Goal: Task Accomplishment & Management: Use online tool/utility

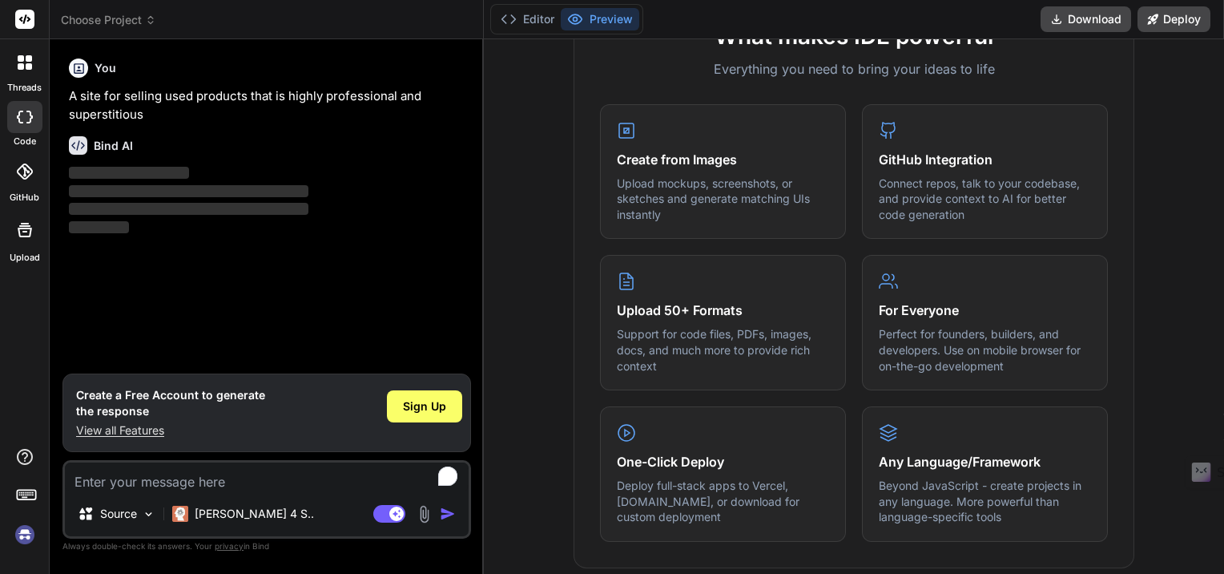
scroll to position [643, 0]
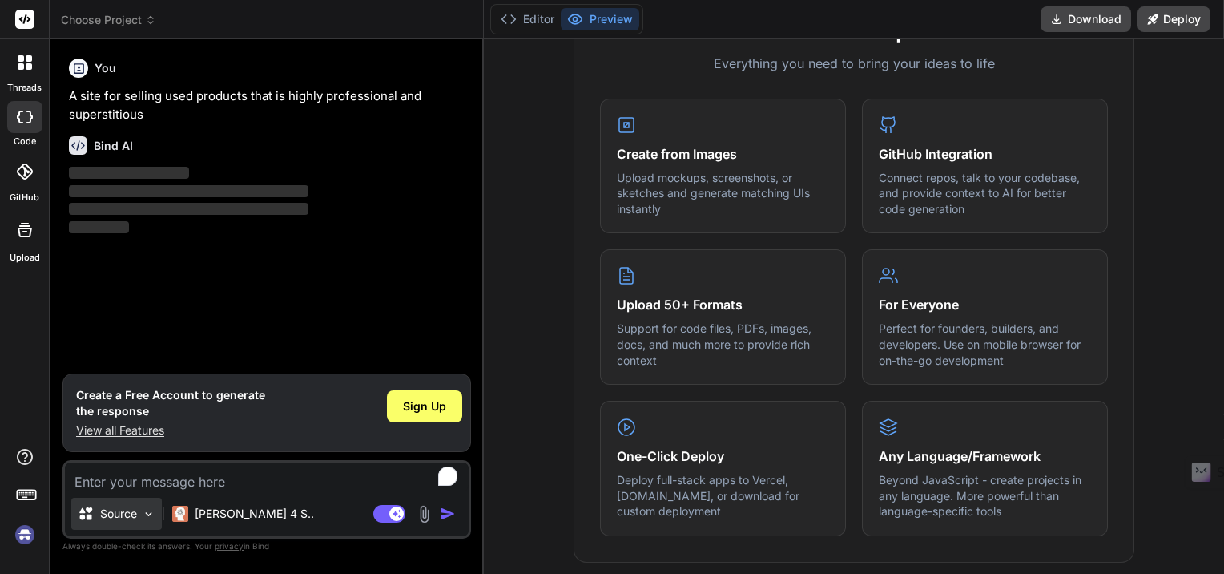
click at [151, 506] on div "Source" at bounding box center [116, 513] width 91 height 32
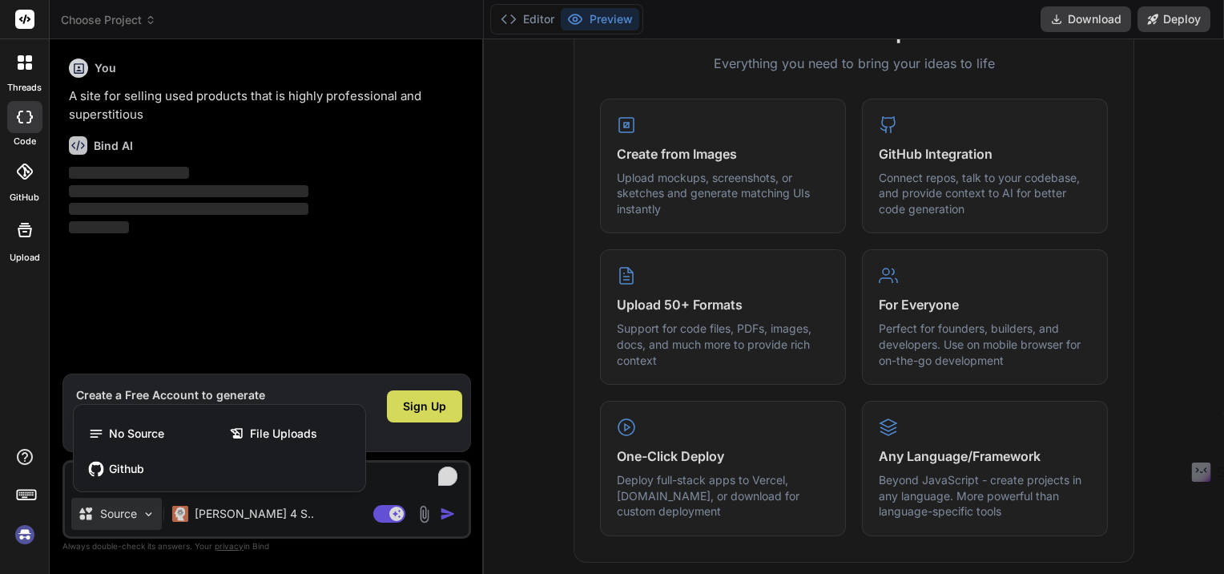
click at [326, 525] on div at bounding box center [612, 287] width 1224 height 574
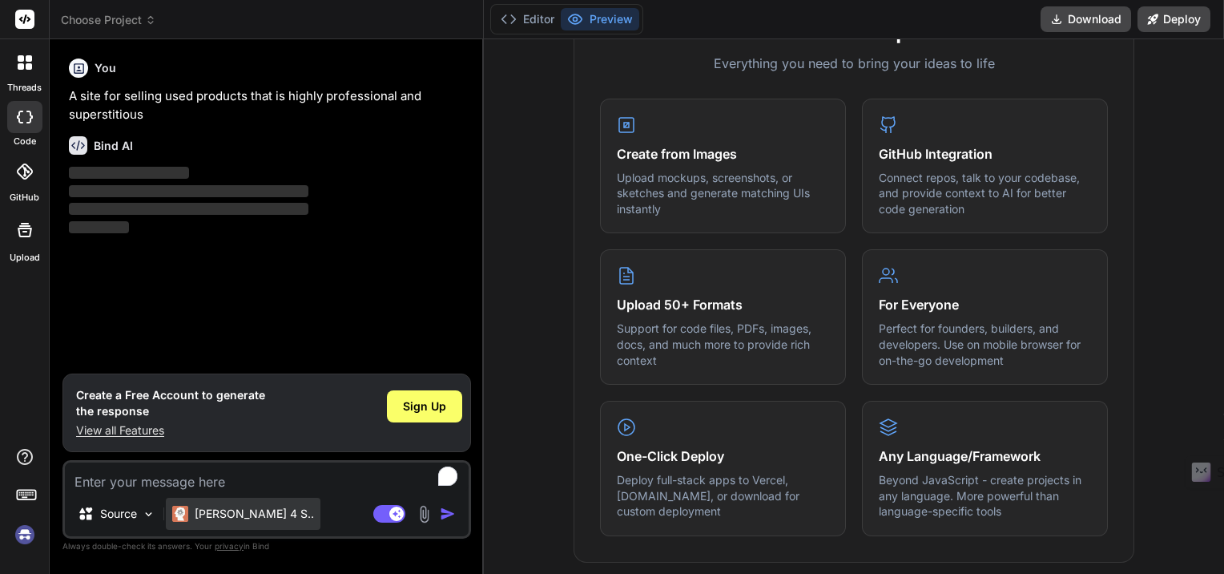
click at [242, 518] on p "Claude 4 S.." at bounding box center [254, 513] width 119 height 16
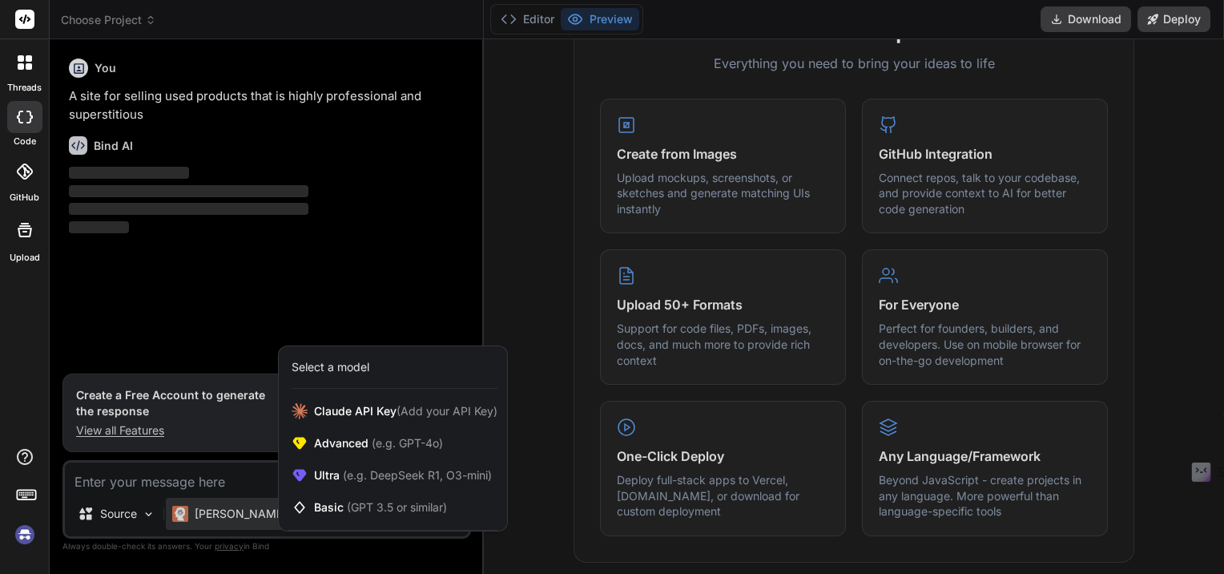
click at [189, 480] on div at bounding box center [612, 287] width 1224 height 574
type textarea "x"
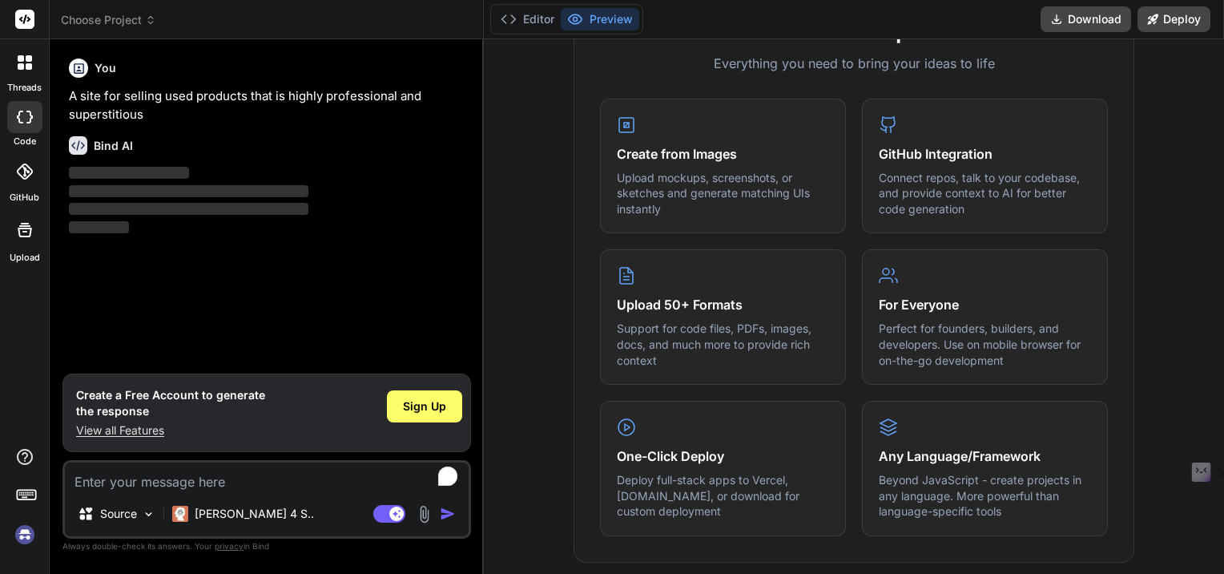
click at [189, 480] on textarea "To enrich screen reader interactions, please activate Accessibility in Grammarl…" at bounding box center [267, 476] width 404 height 29
paste textarea "A site for selling used products that is highly professional and superstitious"
type textarea "A site for selling used products that is highly professional and superstitious"
type textarea "x"
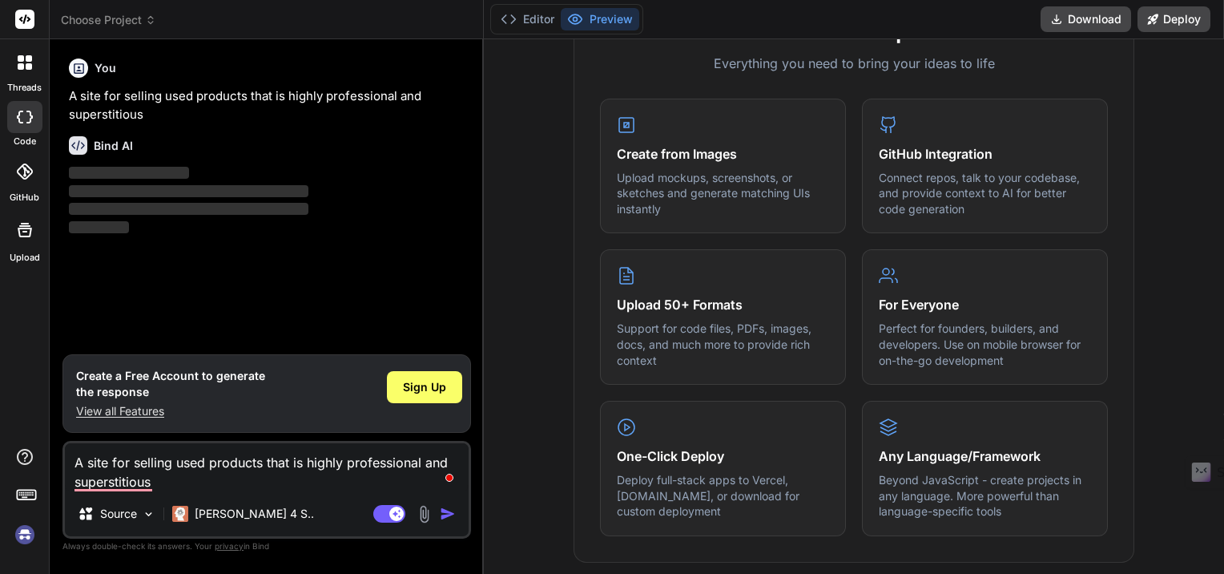
type textarea "A site for selling used products that is highly professional and superstitious"
click at [448, 516] on img "button" at bounding box center [448, 513] width 16 height 16
click at [445, 511] on img "button" at bounding box center [448, 513] width 16 height 16
click at [426, 393] on span "Sign Up" at bounding box center [424, 387] width 43 height 16
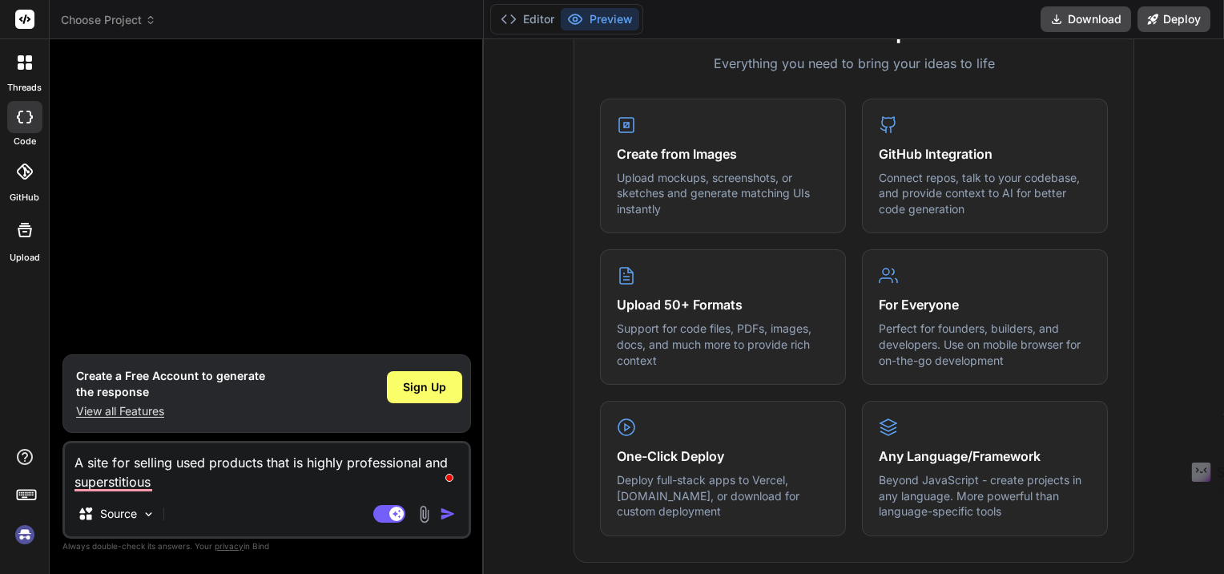
click at [445, 509] on img "button" at bounding box center [448, 513] width 16 height 16
type textarea "x"
click at [426, 513] on img at bounding box center [424, 514] width 18 height 18
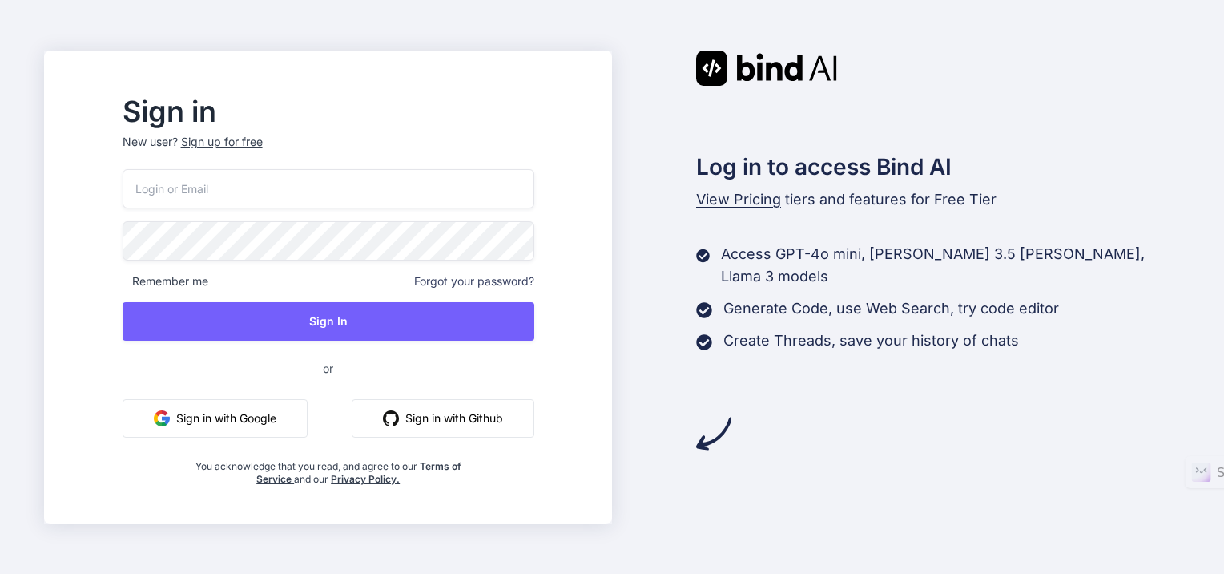
click at [231, 409] on button "Sign in with Google" at bounding box center [215, 418] width 185 height 38
click at [248, 421] on button "Sign in with Google" at bounding box center [215, 418] width 185 height 38
click at [252, 399] on button "Sign in with Google" at bounding box center [215, 418] width 185 height 38
click at [244, 413] on button "Sign in with Google" at bounding box center [215, 418] width 185 height 38
click at [256, 429] on button "Sign in with Google" at bounding box center [215, 418] width 185 height 38
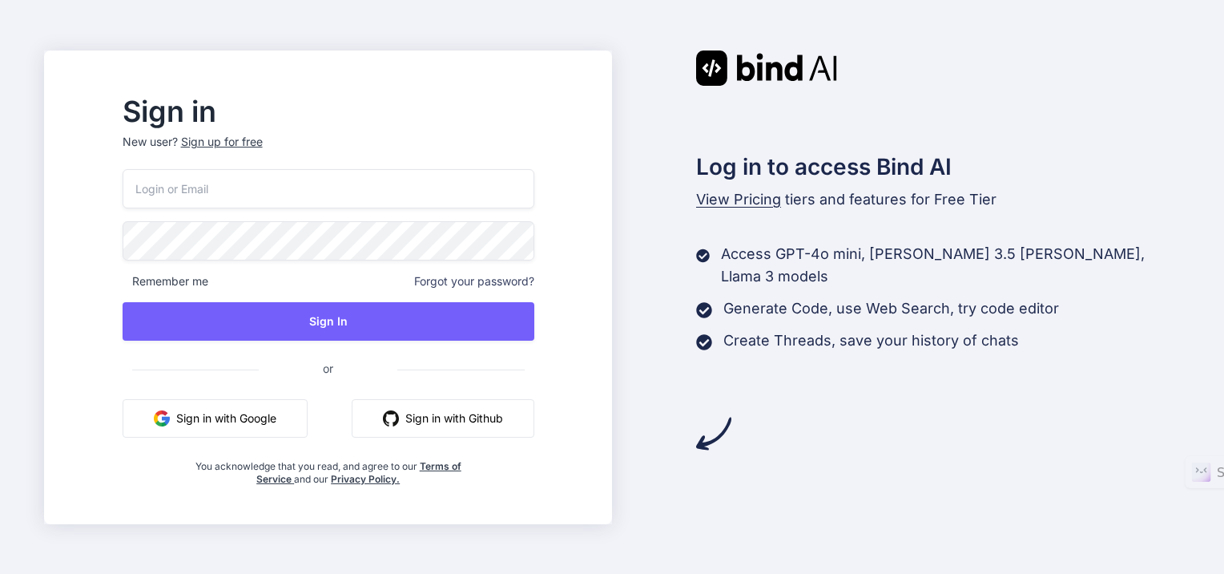
click at [277, 425] on button "Sign in with Google" at bounding box center [215, 418] width 185 height 38
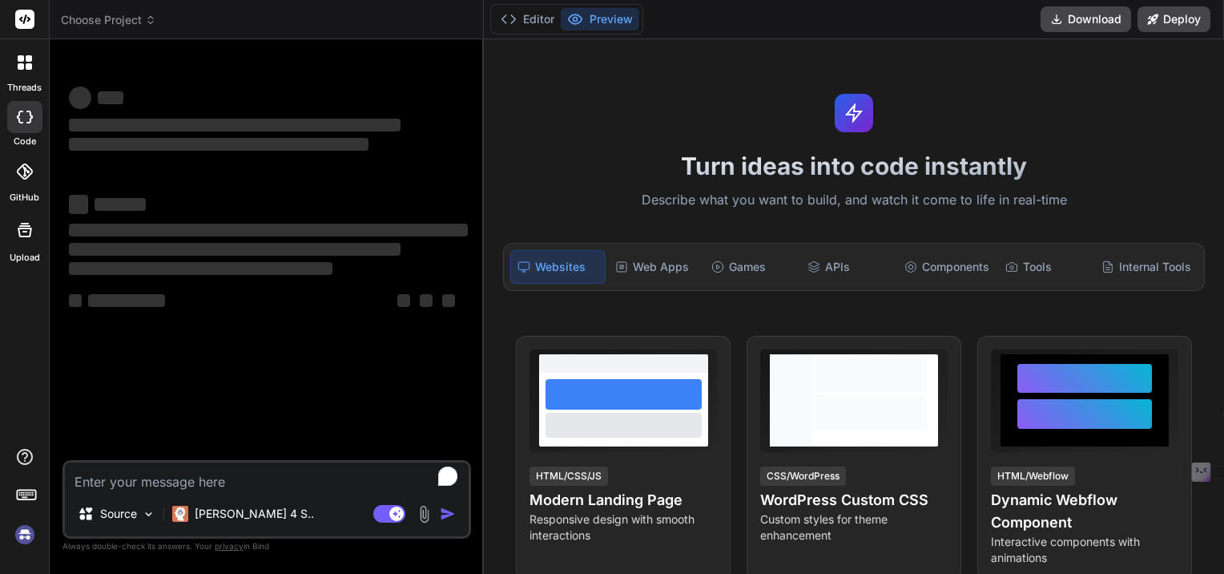
type textarea "x"
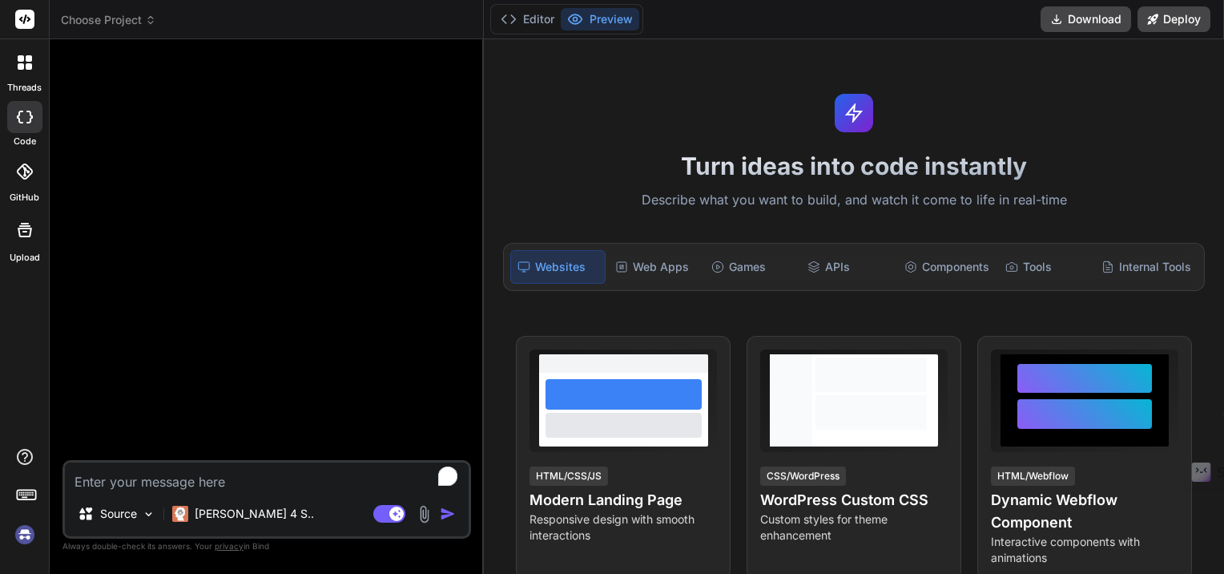
type textarea "A site for selling used products that is highly professional and superstitious"
type textarea "x"
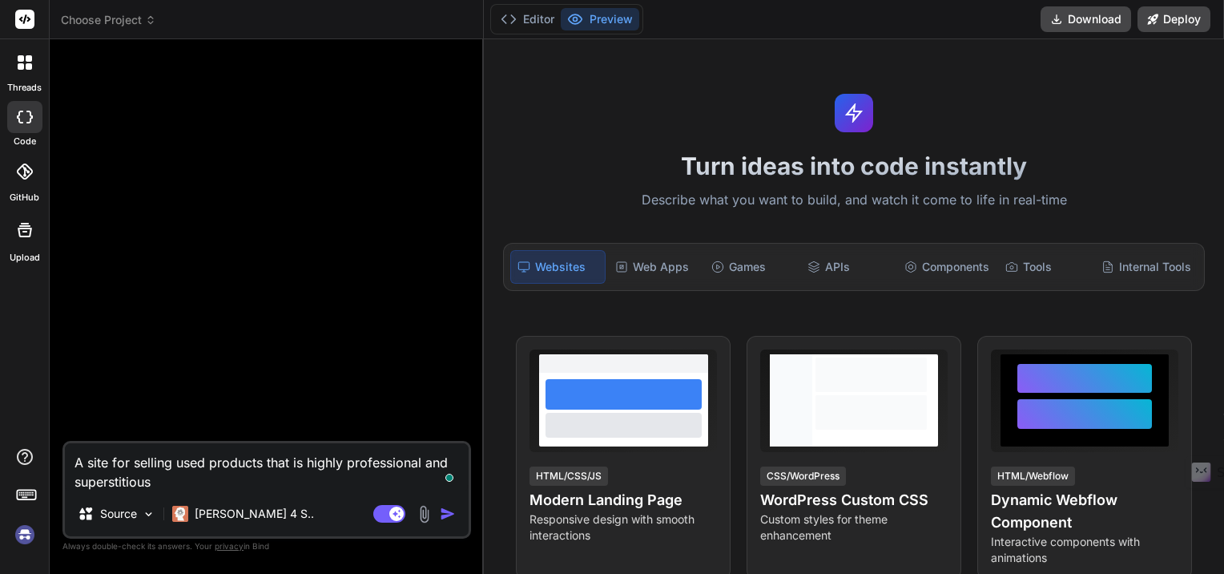
type textarea "A site for selling used products that is highly professional and superstitious"
click at [445, 510] on img "button" at bounding box center [448, 513] width 16 height 16
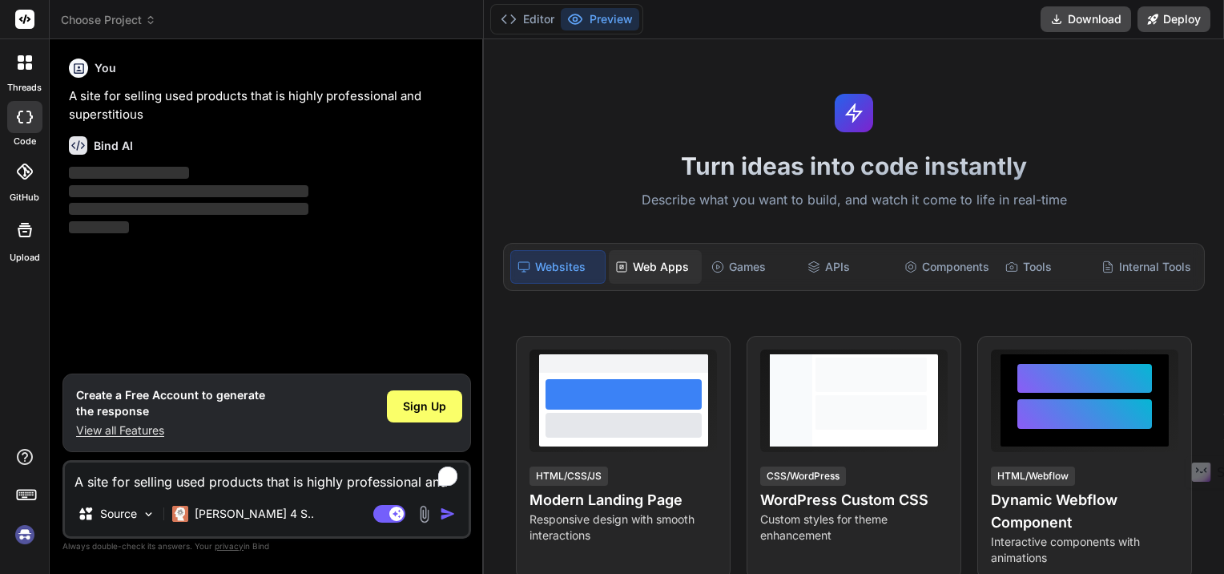
click at [647, 260] on div "Web Apps" at bounding box center [655, 267] width 93 height 34
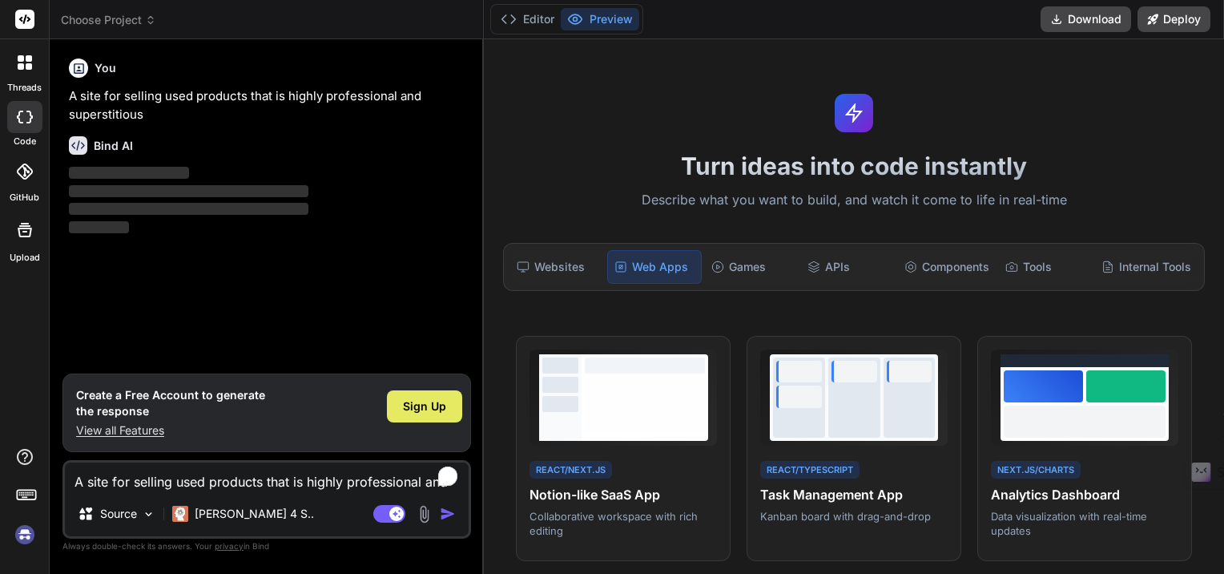
click at [429, 404] on span "Sign Up" at bounding box center [424, 406] width 43 height 16
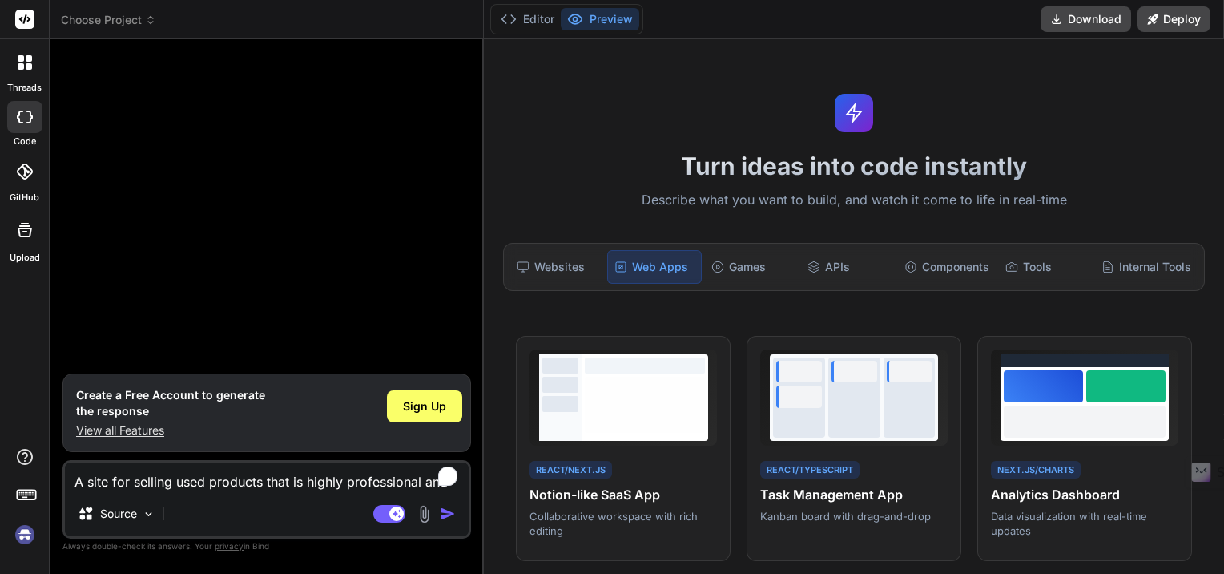
click at [491, 320] on div "Turn ideas into code instantly Describe what you want to build, and watch it co…" at bounding box center [854, 306] width 740 height 534
click at [134, 510] on p "Source" at bounding box center [118, 513] width 37 height 16
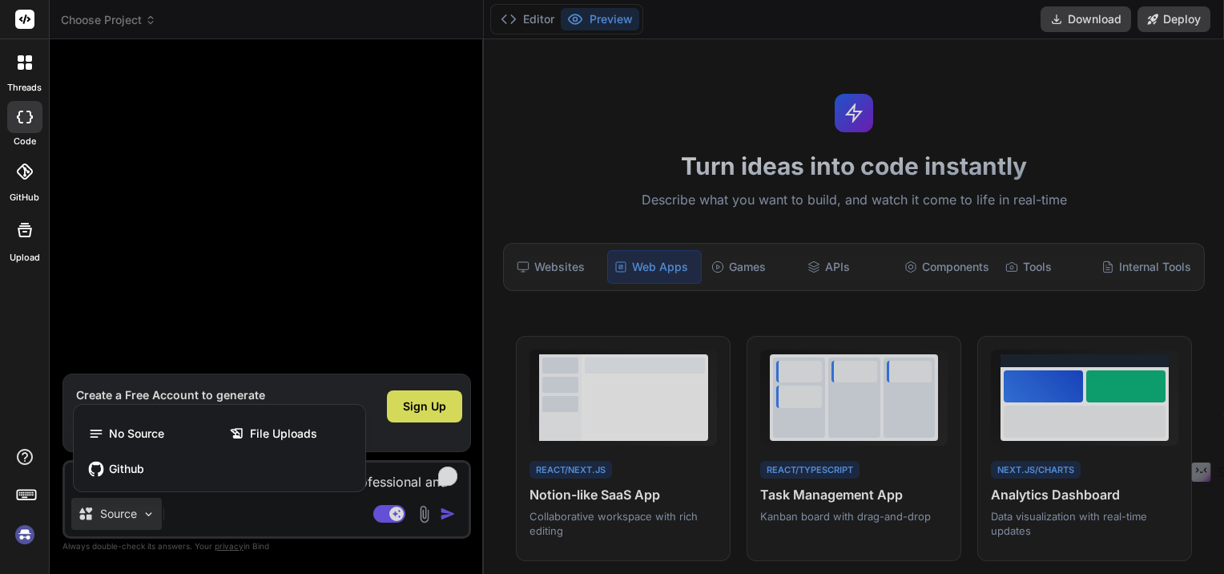
click at [252, 529] on div at bounding box center [612, 287] width 1224 height 574
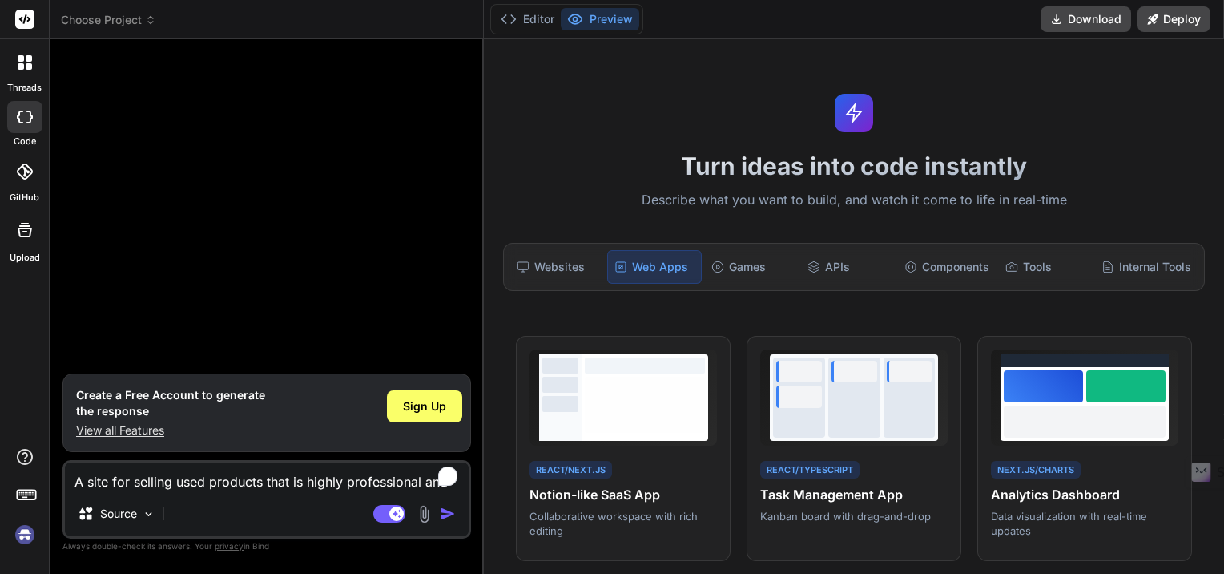
type textarea "x"
click at [429, 397] on div "Sign Up" at bounding box center [424, 406] width 75 height 32
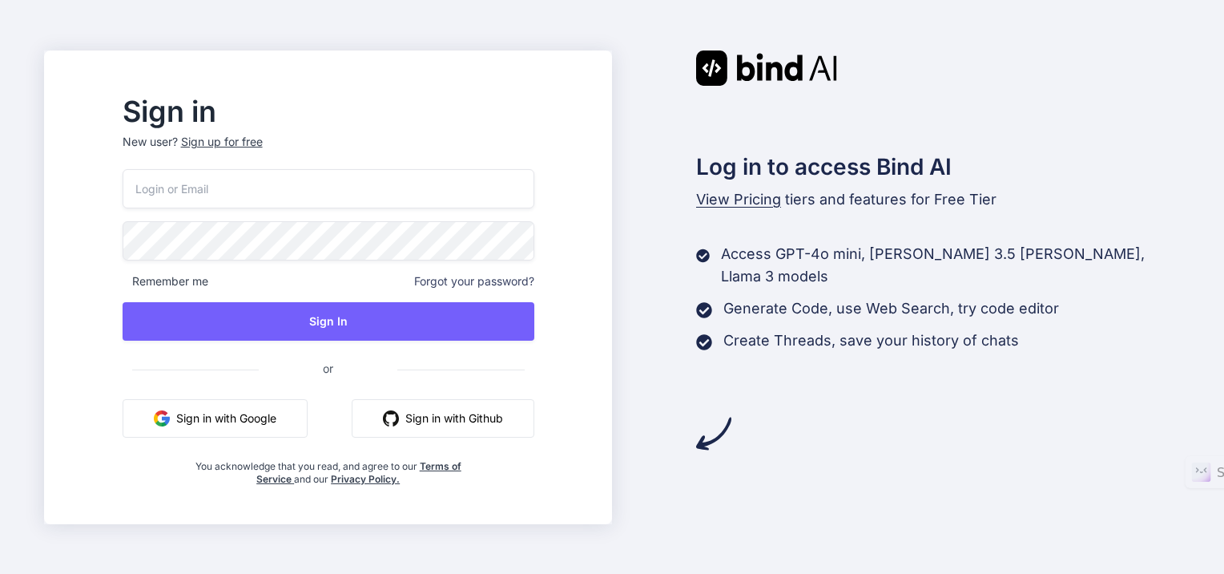
click at [253, 417] on button "Sign in with Google" at bounding box center [215, 418] width 185 height 38
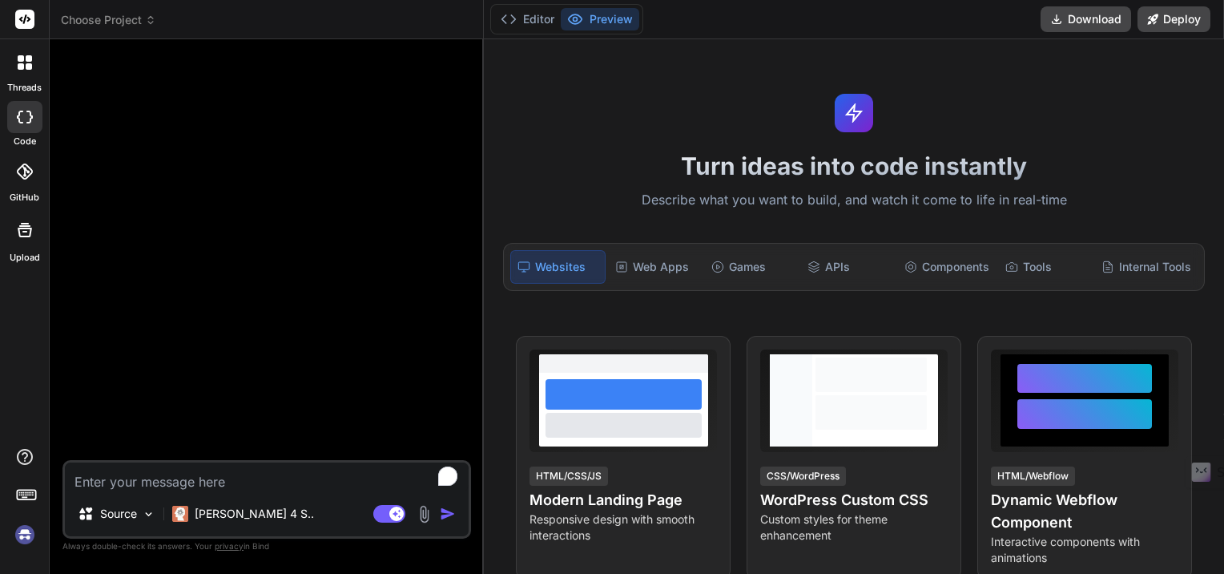
type textarea "x"
click at [151, 479] on textarea "To enrich screen reader interactions, please activate Accessibility in Grammarl…" at bounding box center [267, 476] width 404 height 29
type textarea "A site for selling used products that is highly professional and superstitious"
type textarea "x"
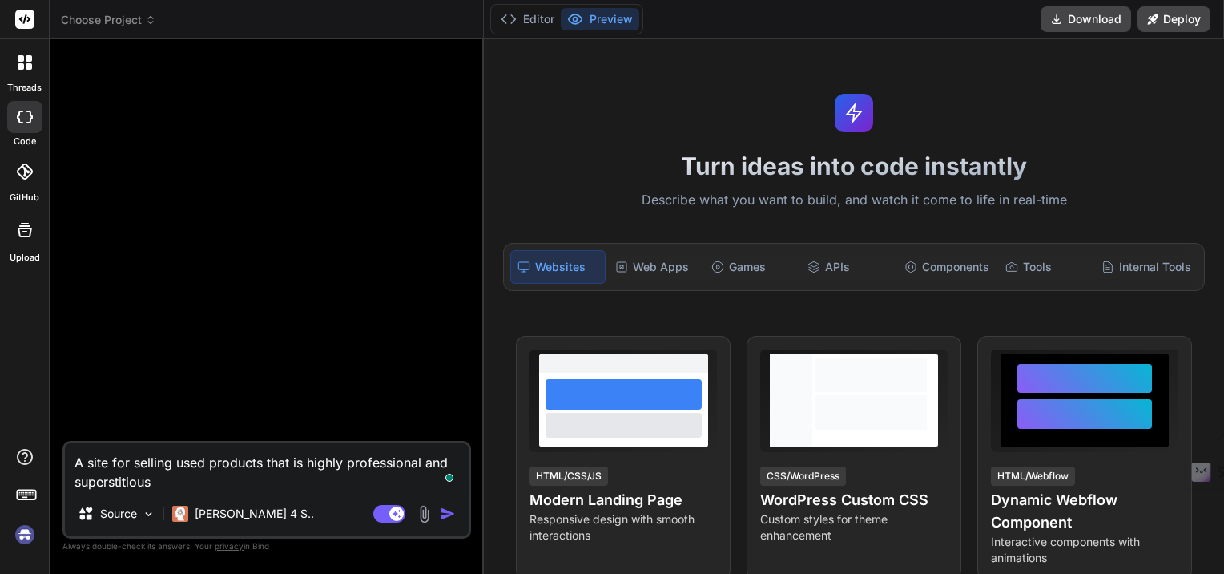
type textarea "A site for selling used products that is highly professional and superstitious"
click at [449, 512] on img "button" at bounding box center [448, 513] width 16 height 16
type textarea "x"
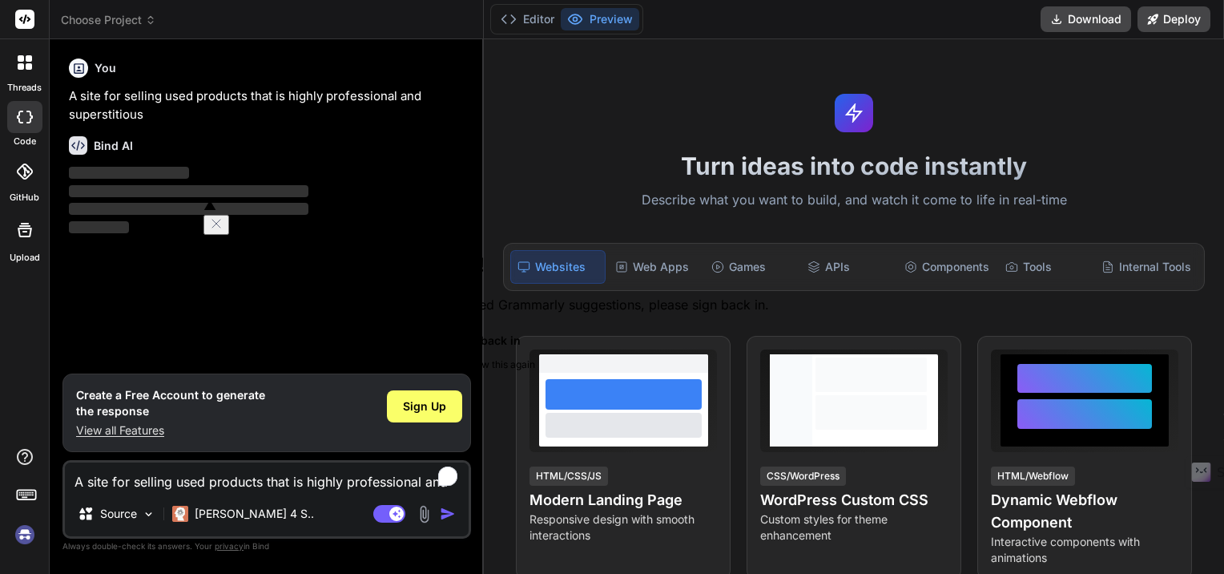
click at [303, 352] on button "Sign back in" at bounding box center [486, 340] width 566 height 26
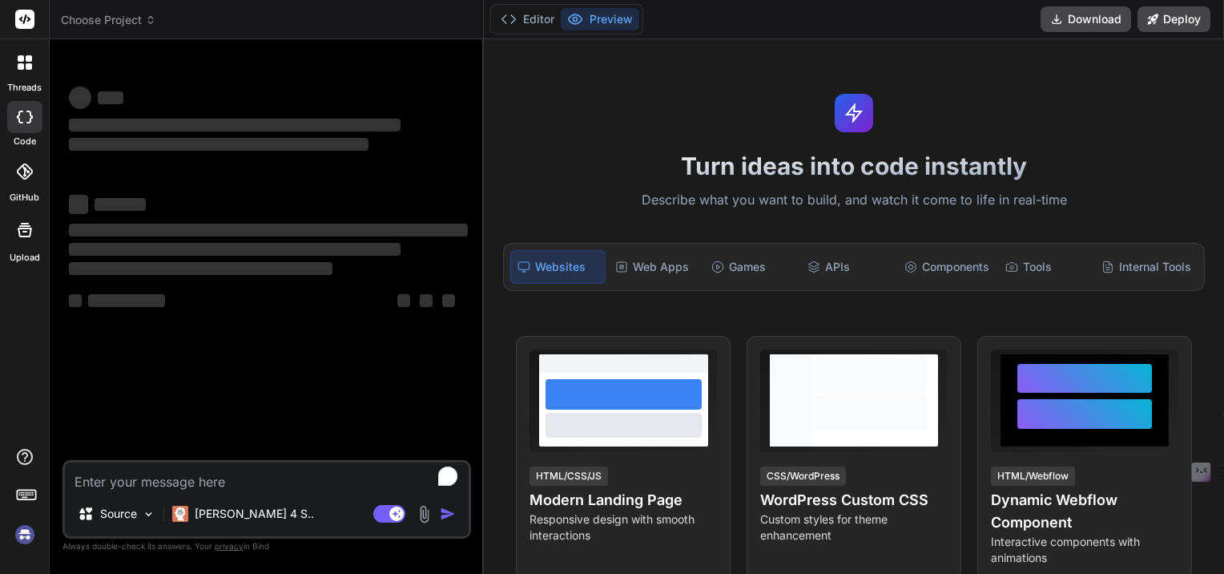
click at [287, 254] on span "‌" at bounding box center [235, 249] width 332 height 13
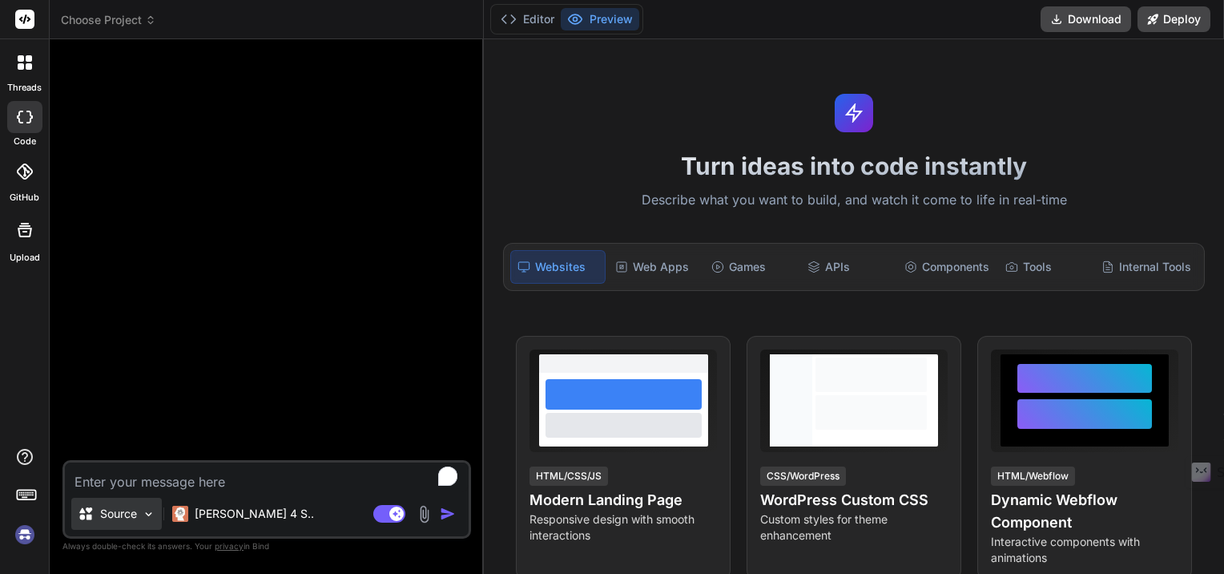
click at [154, 507] on img at bounding box center [149, 514] width 14 height 14
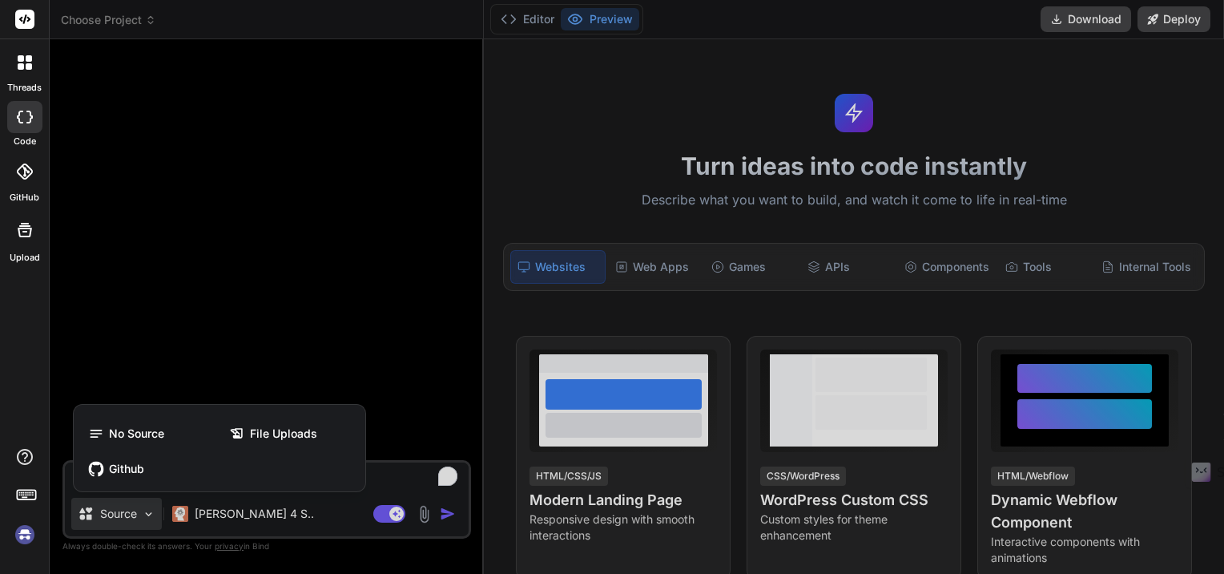
click at [319, 512] on div at bounding box center [612, 287] width 1224 height 574
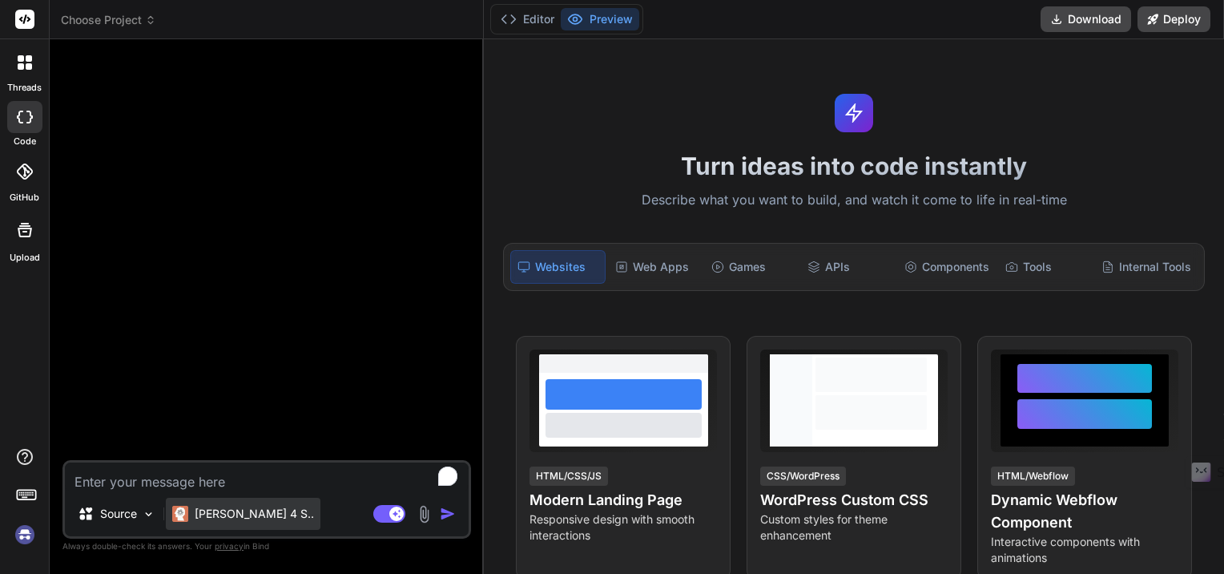
click at [221, 506] on p "[PERSON_NAME] 4 S.." at bounding box center [254, 513] width 119 height 16
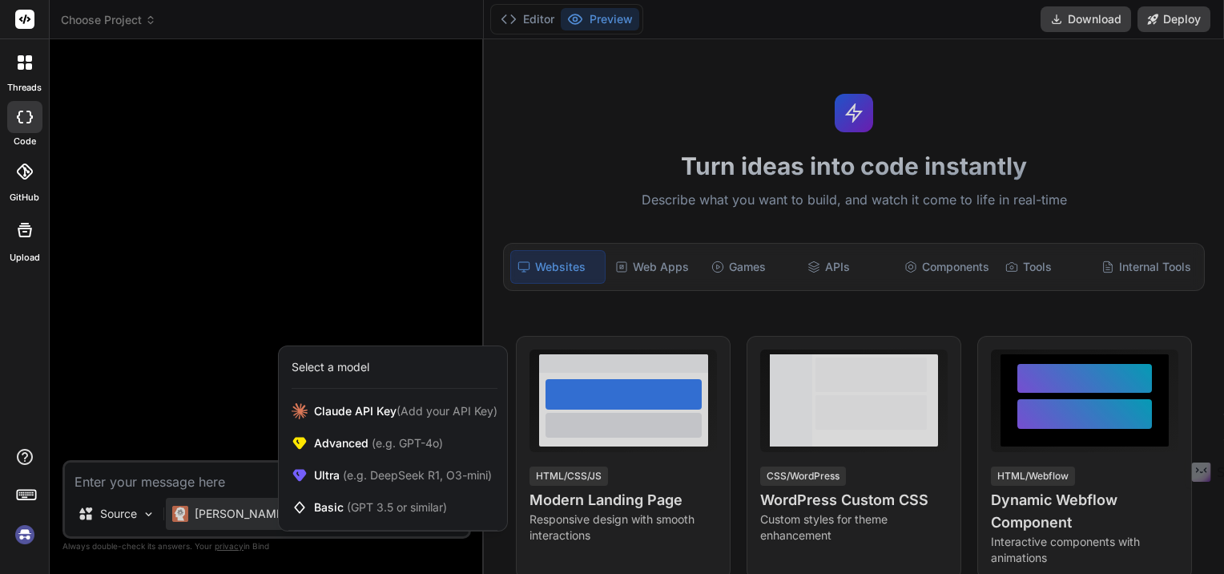
click at [159, 476] on div at bounding box center [612, 287] width 1224 height 574
type textarea "x"
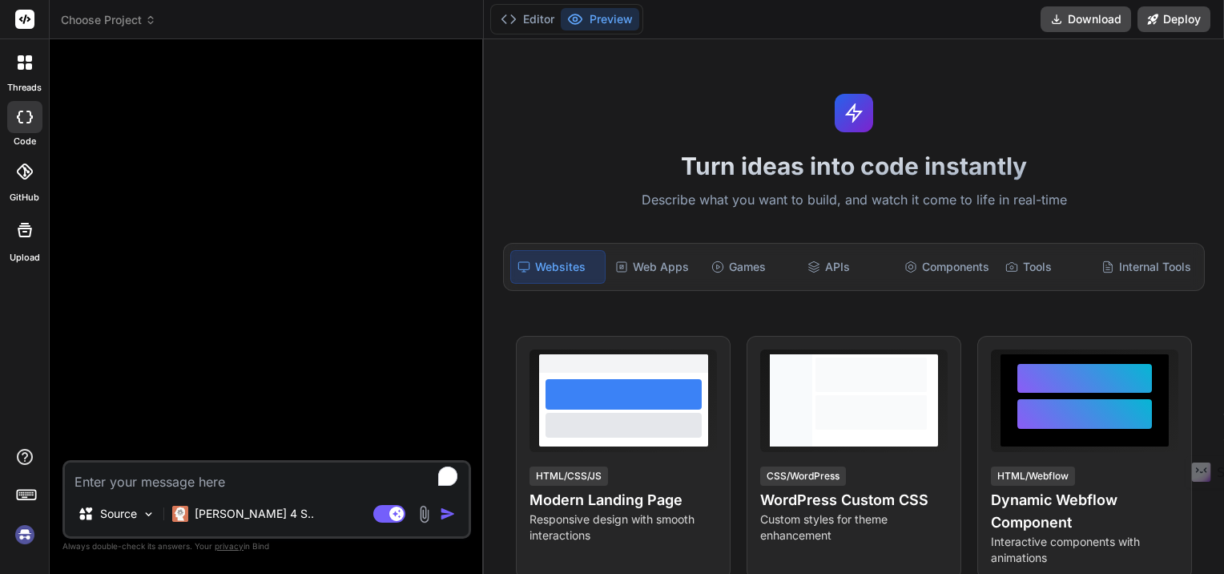
click at [159, 476] on textarea "To enrich screen reader interactions, please activate Accessibility in Grammarl…" at bounding box center [267, 476] width 404 height 29
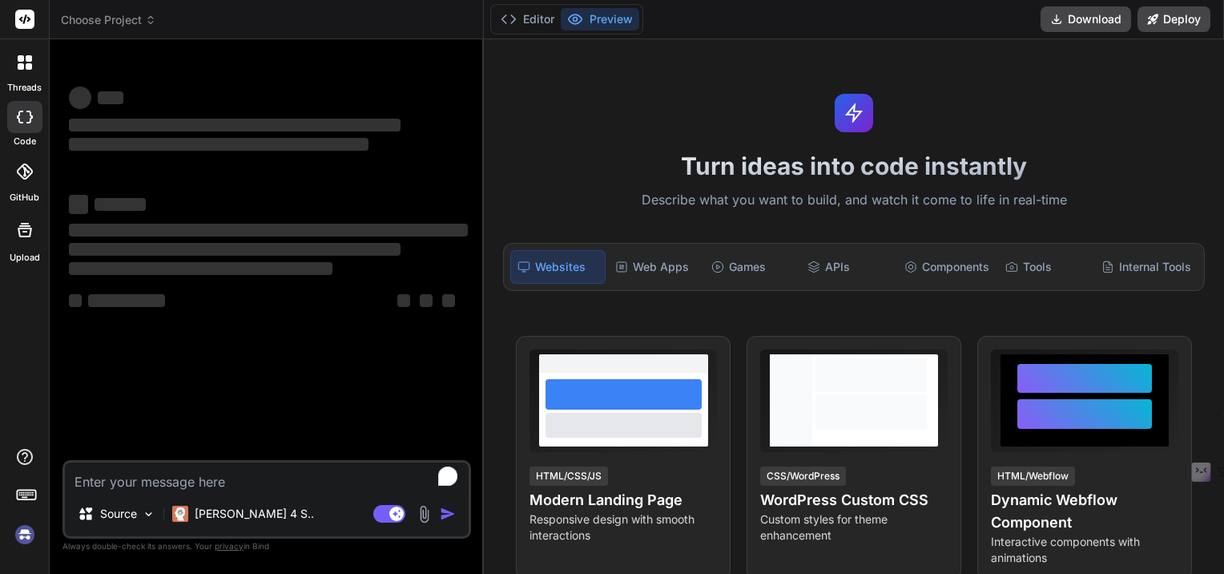
click at [700, 161] on h1 "Turn ideas into code instantly" at bounding box center [853, 165] width 721 height 29
drag, startPoint x: 0, startPoint y: 0, endPoint x: 857, endPoint y: 167, distance: 873.2
click at [700, 161] on h1 "Turn ideas into code instantly" at bounding box center [853, 165] width 721 height 29
click at [857, 167] on h1 "Turn ideas into code instantly" at bounding box center [853, 165] width 721 height 29
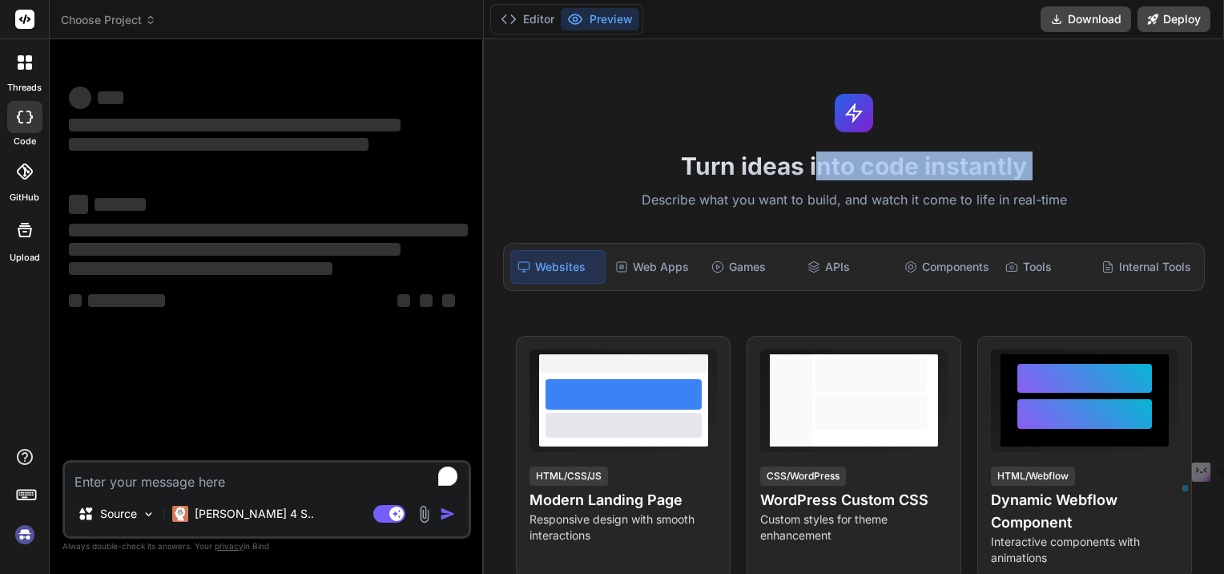
drag, startPoint x: 857, startPoint y: 167, endPoint x: 819, endPoint y: 171, distance: 38.7
click at [819, 171] on h1 "Turn ideas into code instantly" at bounding box center [853, 165] width 721 height 29
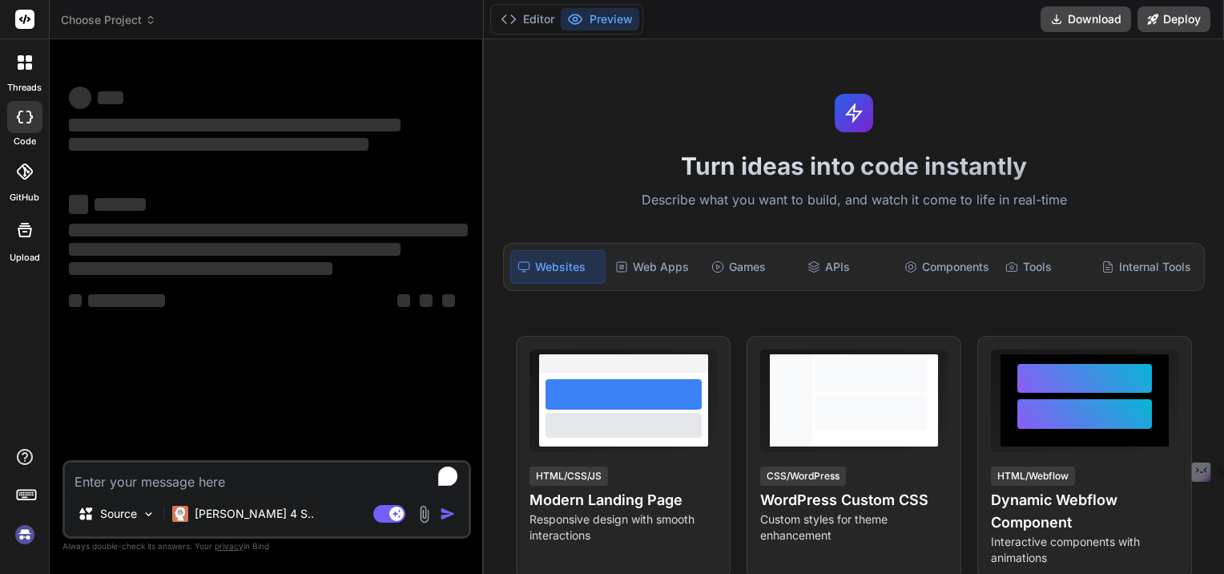
drag, startPoint x: 819, startPoint y: 171, endPoint x: 766, endPoint y: 172, distance: 52.9
click at [766, 172] on h1 "Turn ideas into code instantly" at bounding box center [853, 165] width 721 height 29
drag, startPoint x: 766, startPoint y: 172, endPoint x: 703, endPoint y: 163, distance: 63.1
click at [703, 163] on h1 "Turn ideas into code instantly" at bounding box center [853, 165] width 721 height 29
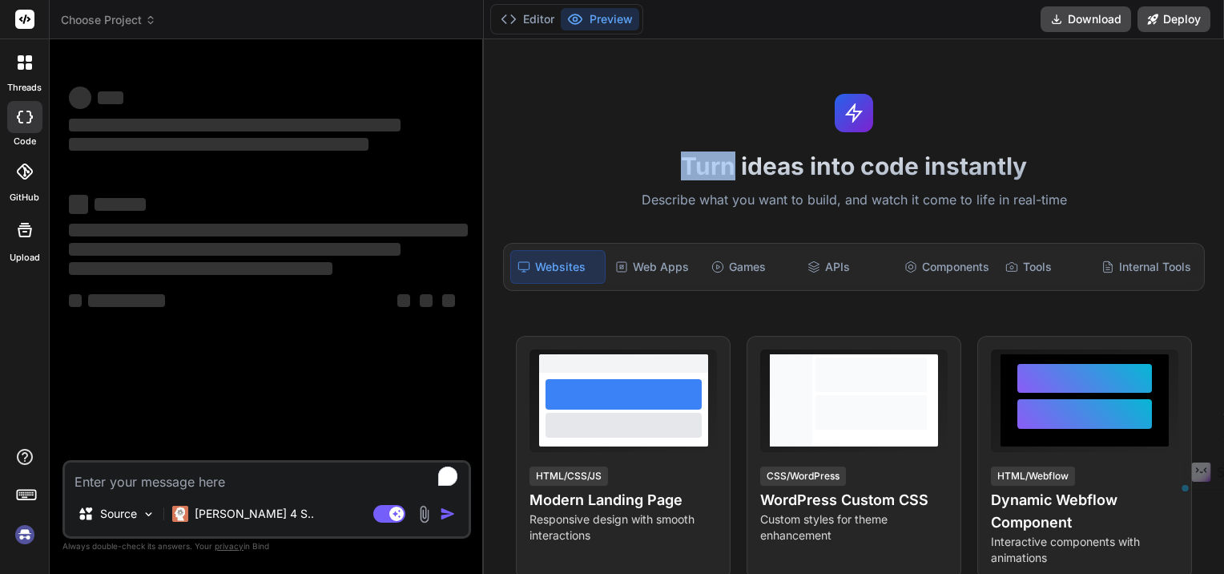
click at [703, 163] on h1 "Turn ideas into code instantly" at bounding box center [853, 165] width 721 height 29
drag, startPoint x: 703, startPoint y: 163, endPoint x: 766, endPoint y: 158, distance: 62.7
click at [766, 158] on h1 "Turn ideas into code instantly" at bounding box center [853, 165] width 721 height 29
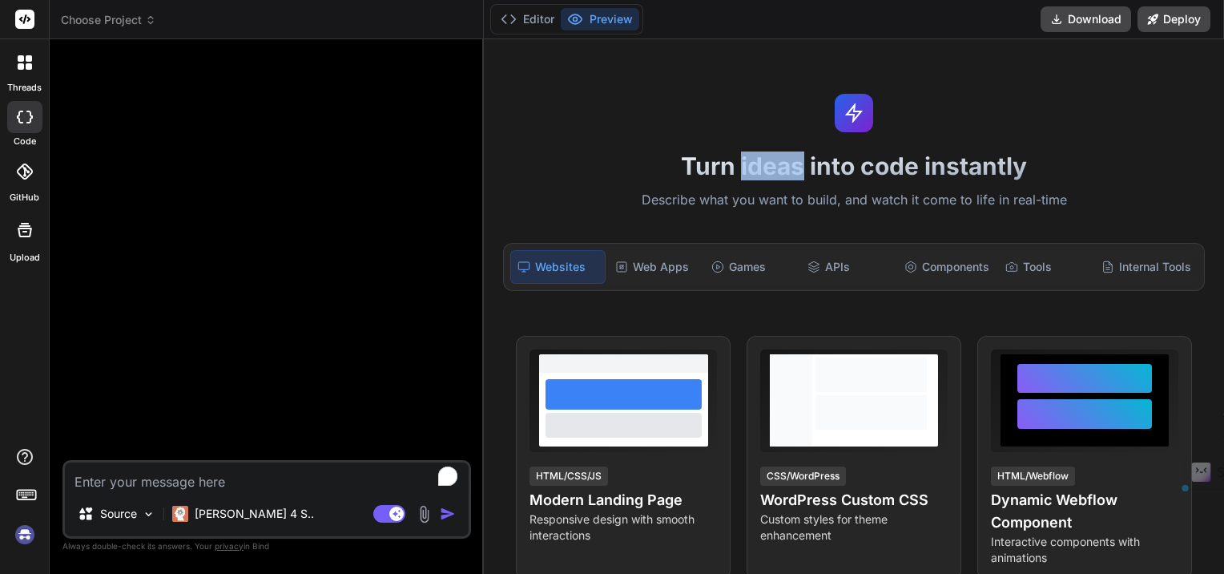
type textarea "x"
drag, startPoint x: 766, startPoint y: 158, endPoint x: 836, endPoint y: 175, distance: 72.7
click at [836, 175] on h1 "Turn ideas into code instantly" at bounding box center [853, 165] width 721 height 29
drag, startPoint x: 836, startPoint y: 175, endPoint x: 887, endPoint y: 171, distance: 50.6
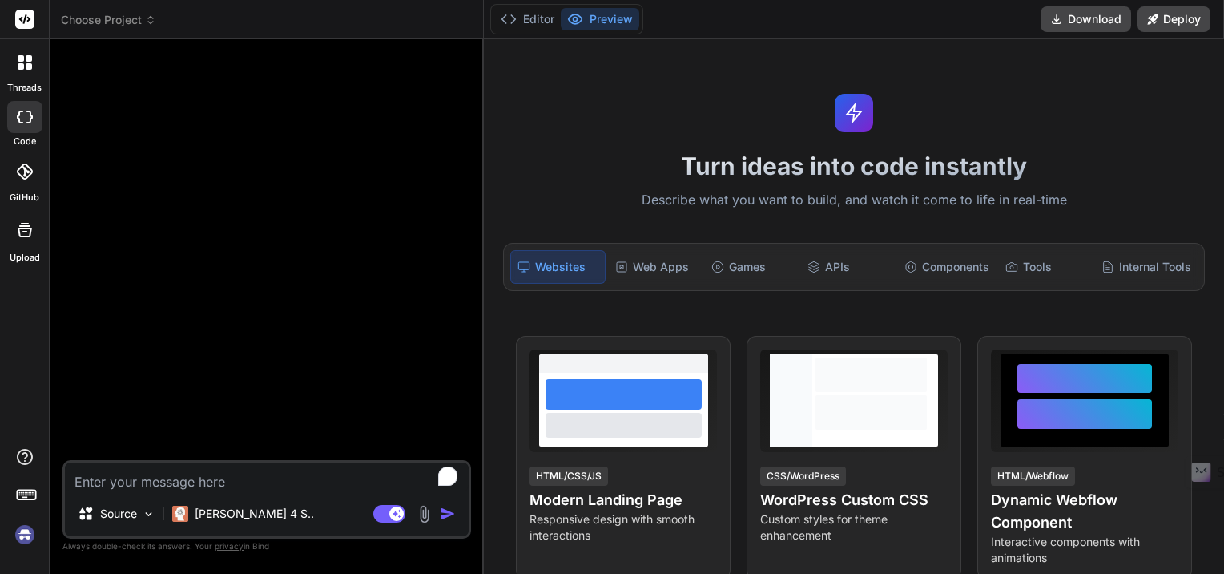
click at [887, 171] on h1 "Turn ideas into code instantly" at bounding box center [853, 165] width 721 height 29
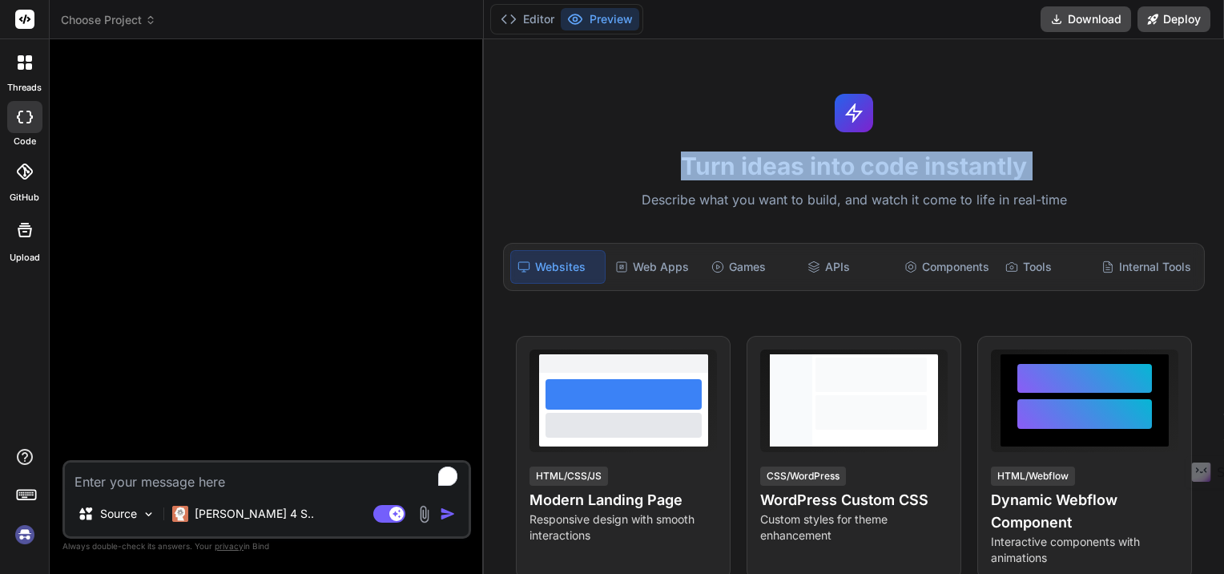
click at [887, 171] on h1 "Turn ideas into code instantly" at bounding box center [853, 165] width 721 height 29
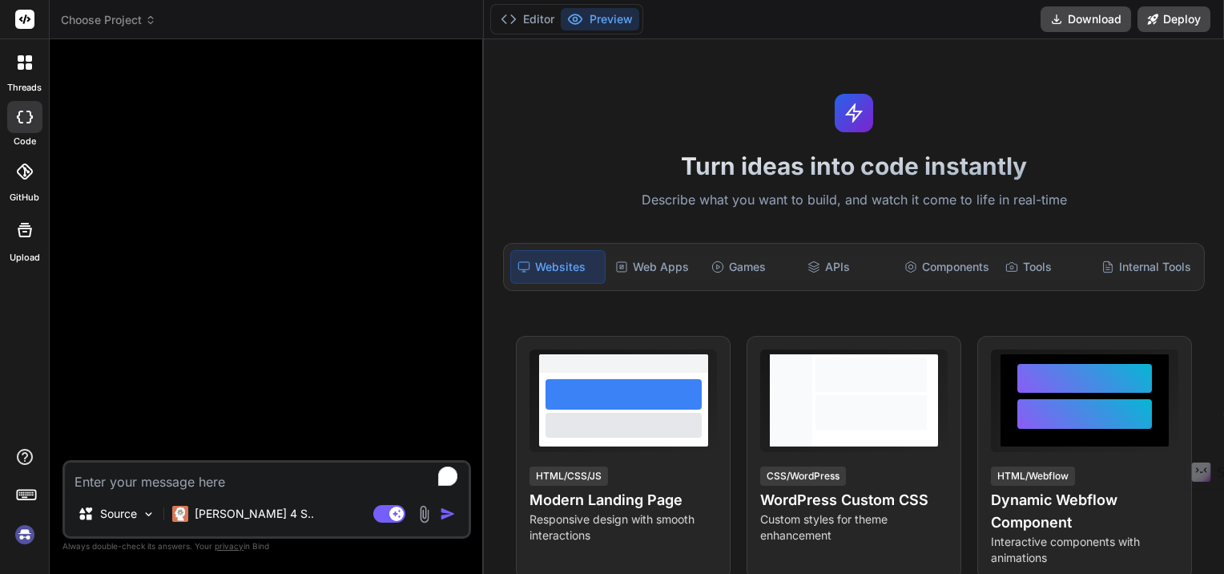
click at [769, 183] on div "Turn ideas into code instantly Describe what you want to build, and watch it co…" at bounding box center [854, 306] width 740 height 534
click at [727, 196] on p "Describe what you want to build, and watch it come to life in real-time" at bounding box center [853, 200] width 721 height 21
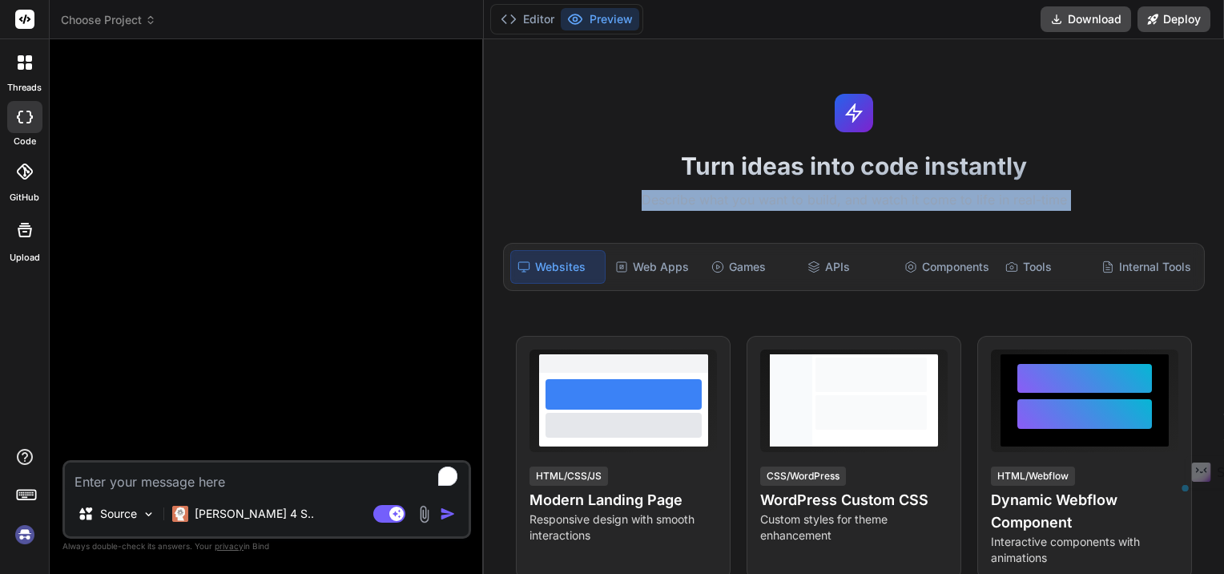
click at [727, 196] on p "Describe what you want to build, and watch it come to life in real-time" at bounding box center [853, 200] width 721 height 21
click at [670, 191] on p "Describe what you want to build, and watch it come to life in real-time" at bounding box center [853, 200] width 721 height 21
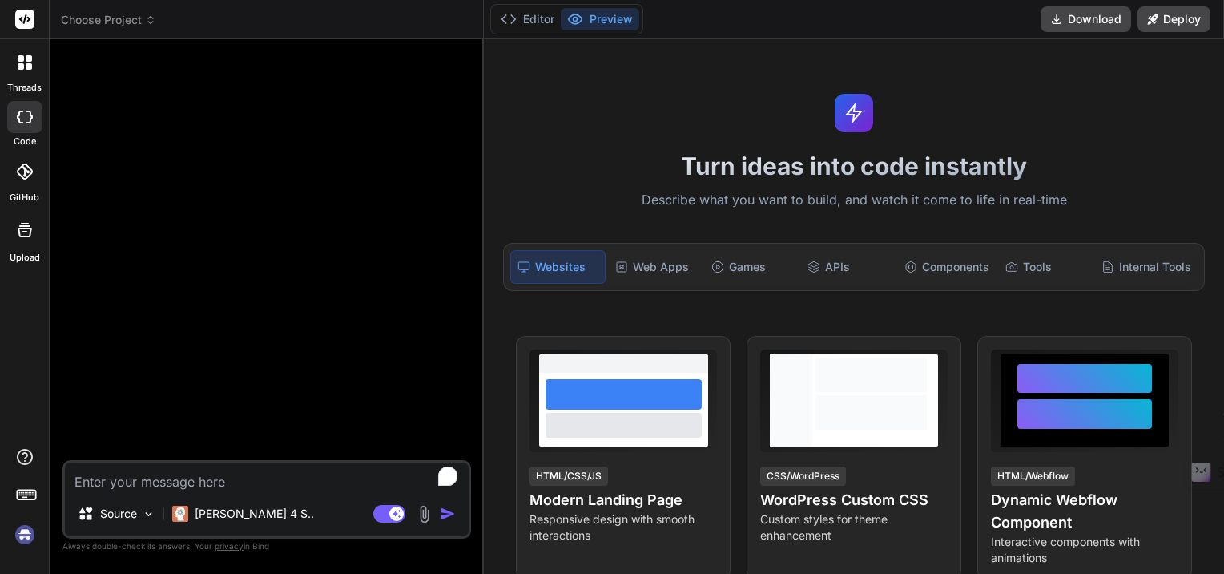
click at [183, 487] on textarea "To enrich screen reader interactions, please activate Accessibility in Grammarl…" at bounding box center [267, 476] width 404 height 29
paste textarea "A site for selling used products that is highly professional and superstitious"
type textarea "A site for selling used products that is highly professional and superstitious"
type textarea "x"
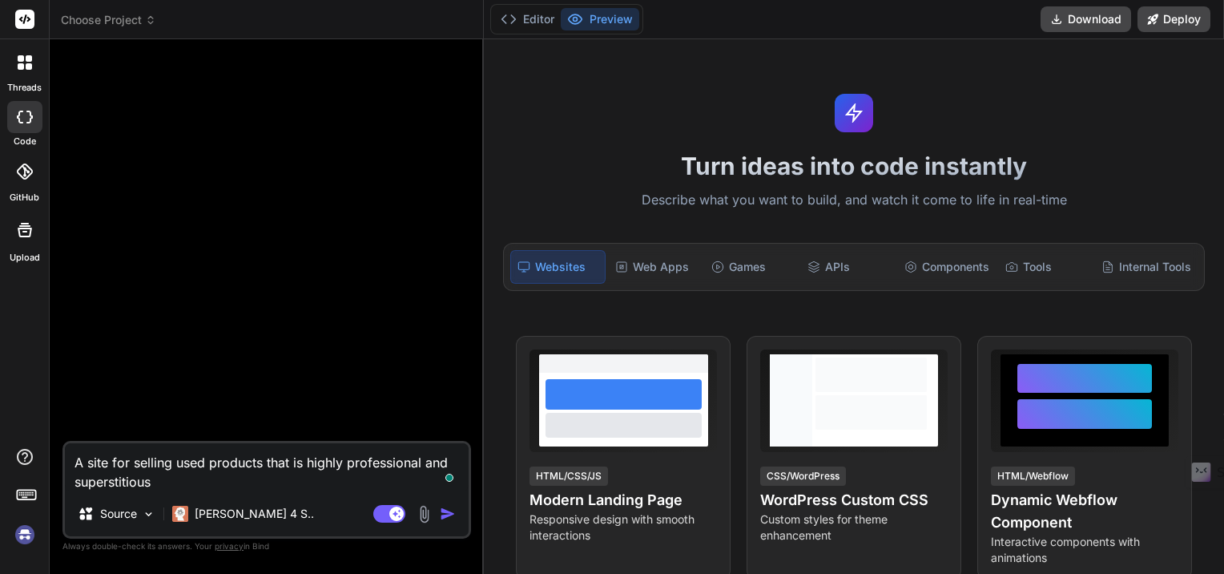
type textarea "A site for selling used products that is highly professional and superstitious"
click at [450, 517] on img "button" at bounding box center [448, 513] width 16 height 16
type textarea "x"
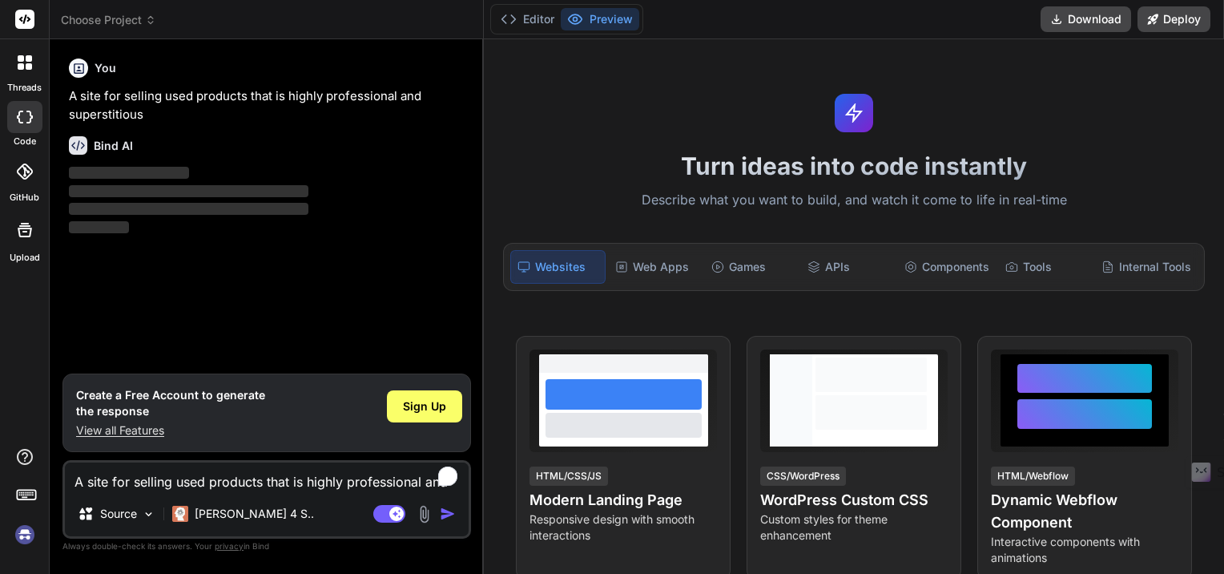
click at [133, 436] on p "View all Features" at bounding box center [170, 430] width 189 height 16
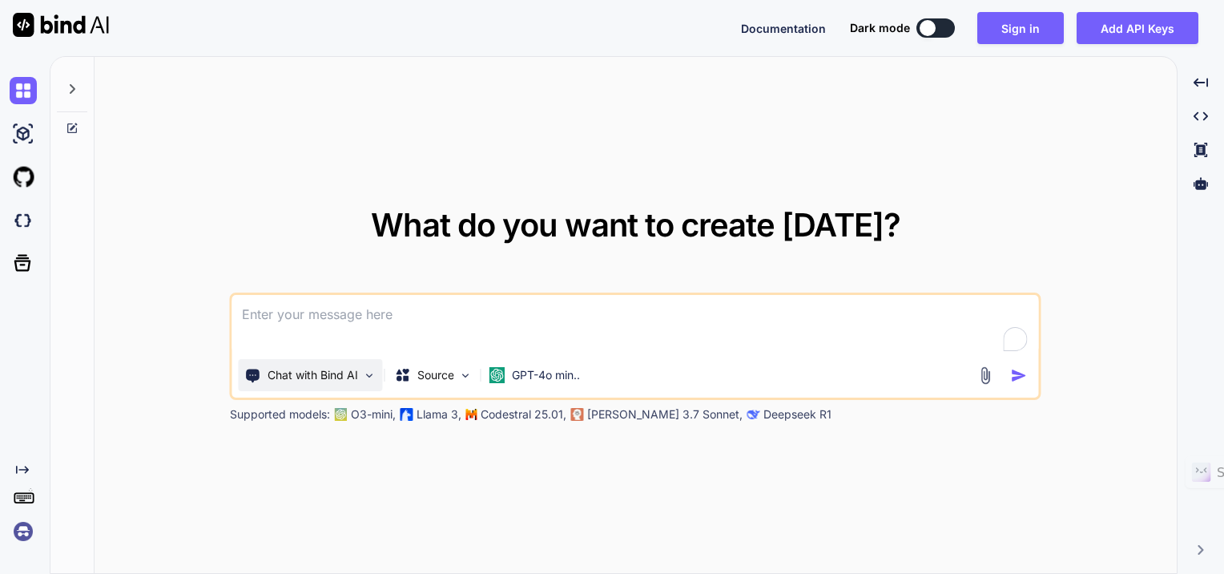
click at [356, 372] on p "Chat with Bind AI" at bounding box center [313, 375] width 91 height 16
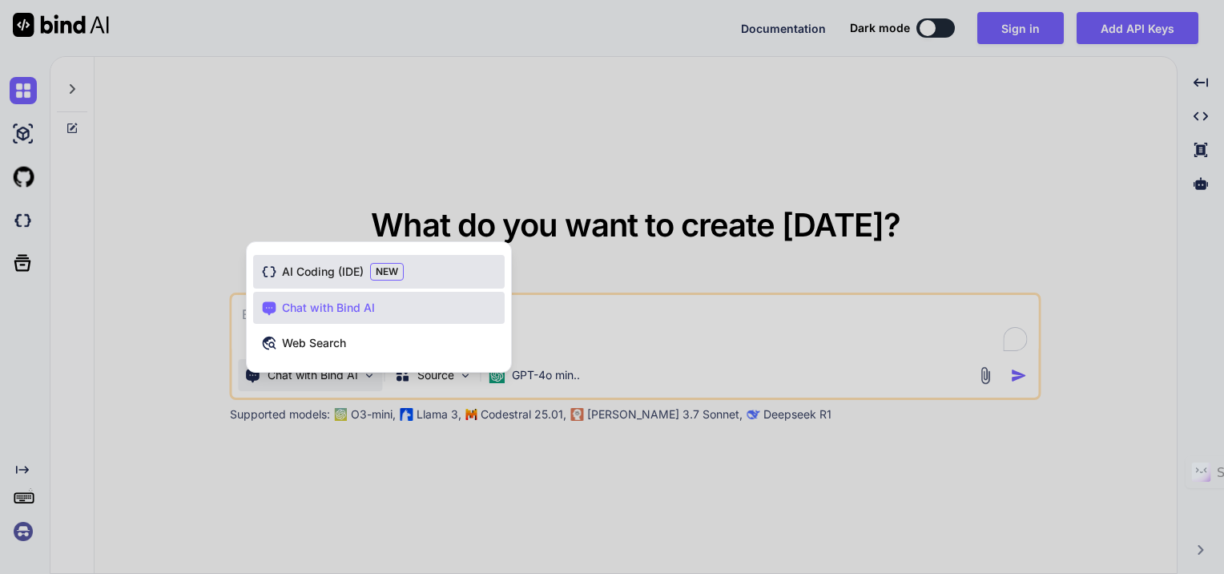
click at [345, 279] on span "AI Coding (IDE)" at bounding box center [323, 272] width 82 height 16
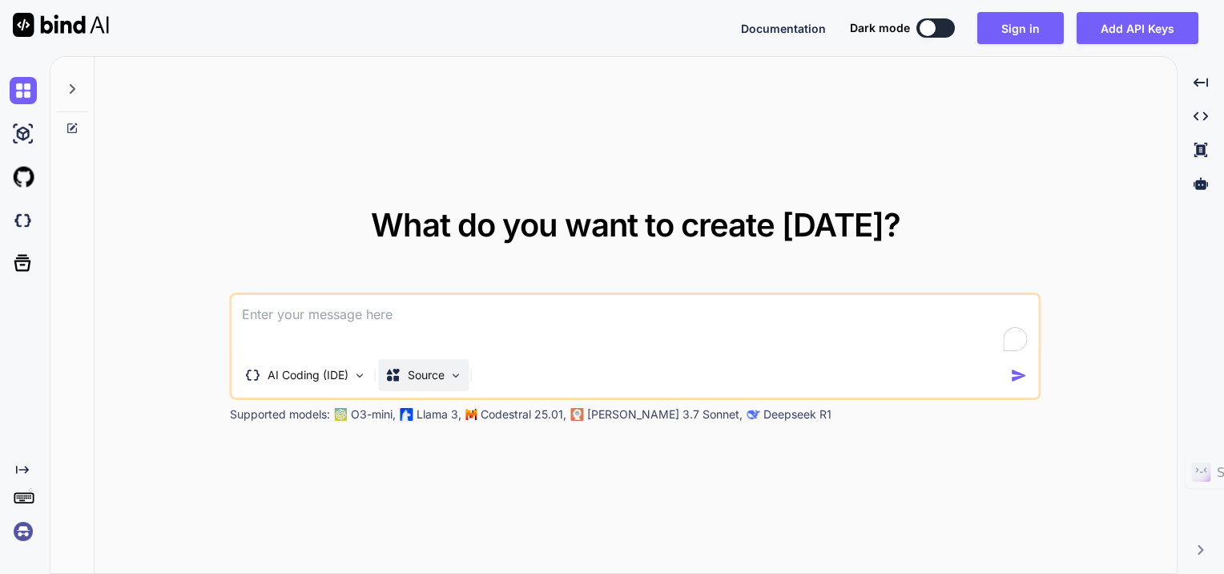
click at [465, 375] on div "Source" at bounding box center [424, 375] width 91 height 32
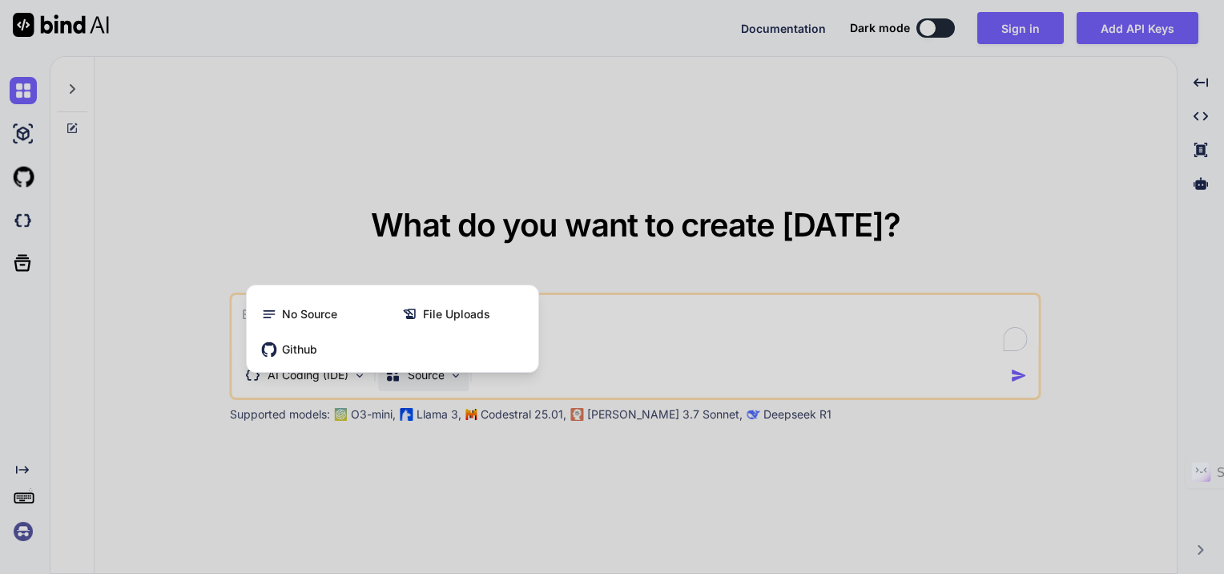
click at [638, 342] on div at bounding box center [612, 287] width 1224 height 574
type textarea "x"
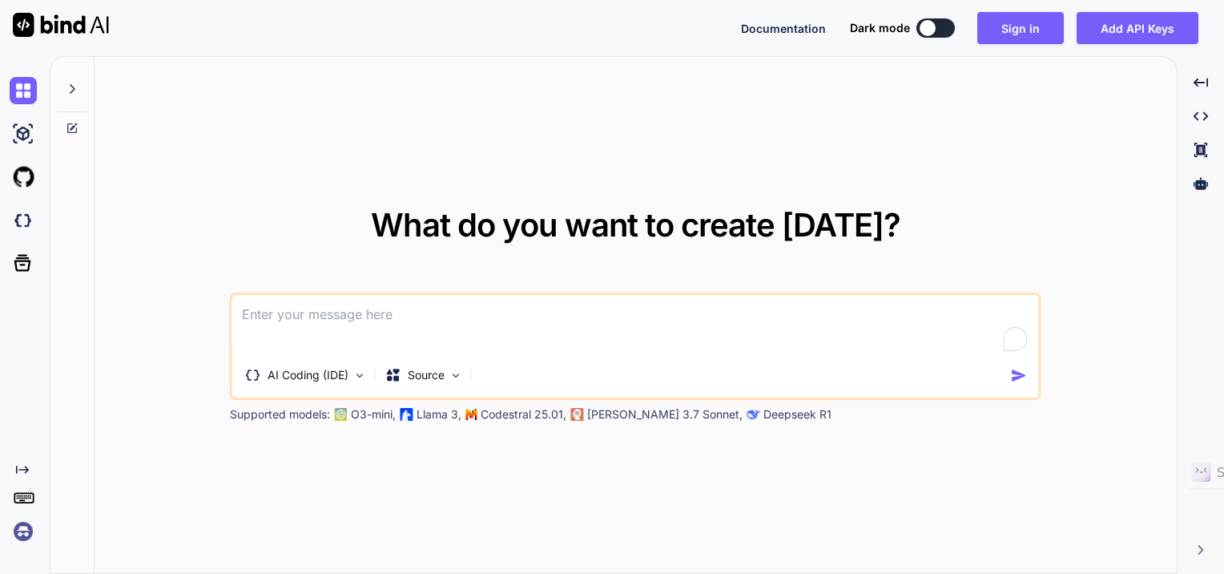
click at [329, 335] on textarea "To enrich screen reader interactions, please activate Accessibility in Grammarl…" at bounding box center [635, 324] width 807 height 59
paste textarea "To enrich screen reader interactions, please activate Accessibility in Grammarl…"
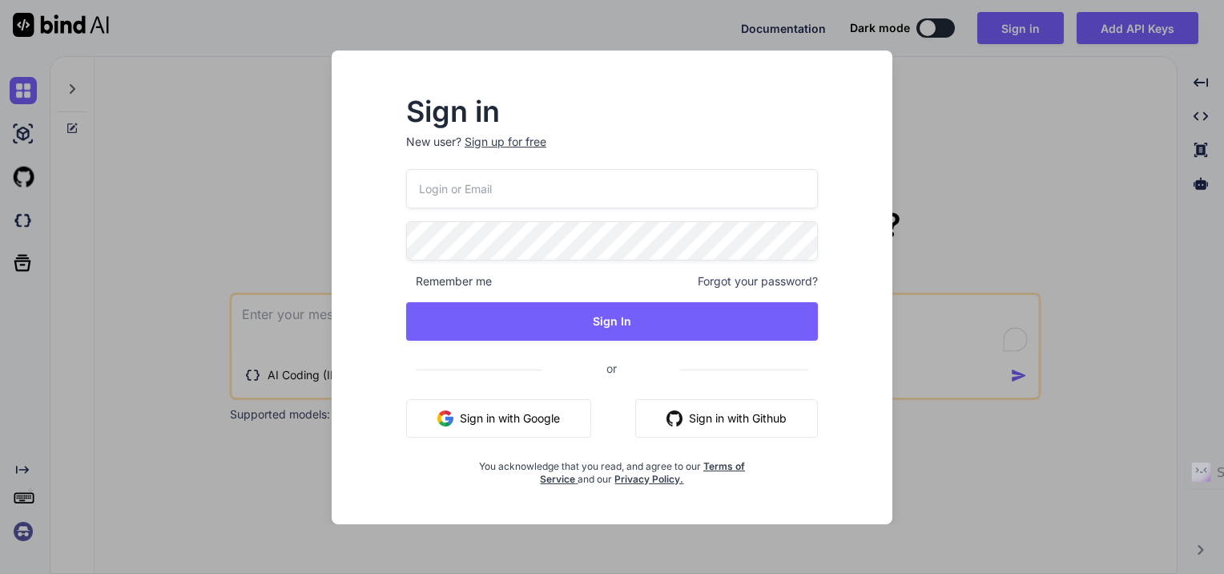
click at [489, 411] on button "Sign in with Google" at bounding box center [498, 418] width 185 height 38
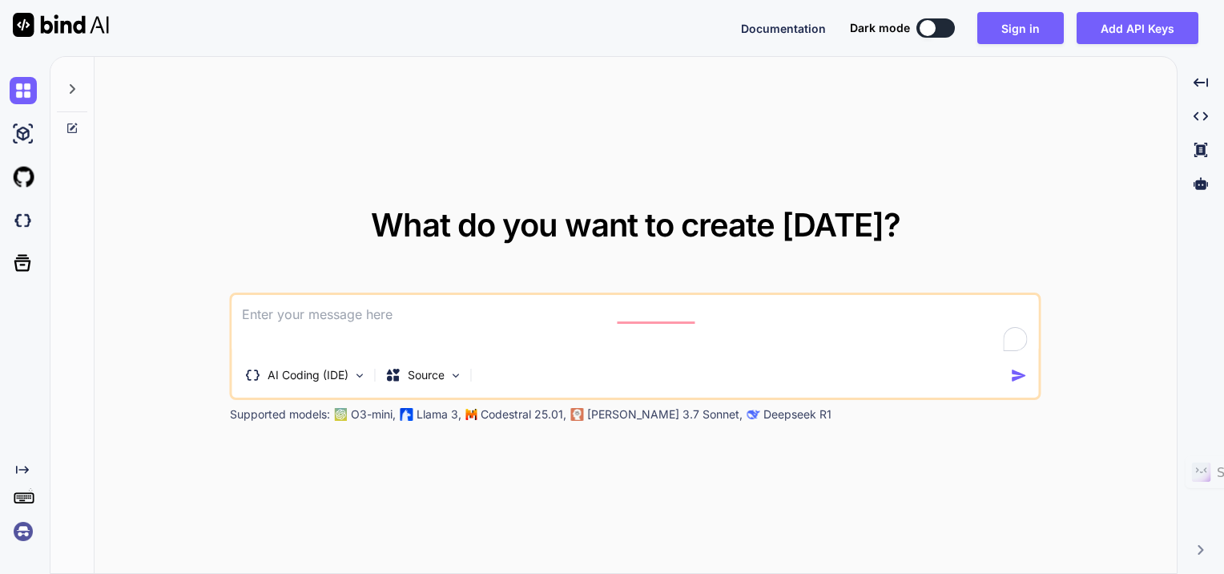
click at [288, 313] on textarea "To enrich screen reader interactions, please activate Accessibility in Grammarl…" at bounding box center [635, 324] width 807 height 59
paste textarea "To enrich screen reader interactions, please activate Accessibility in Grammarl…"
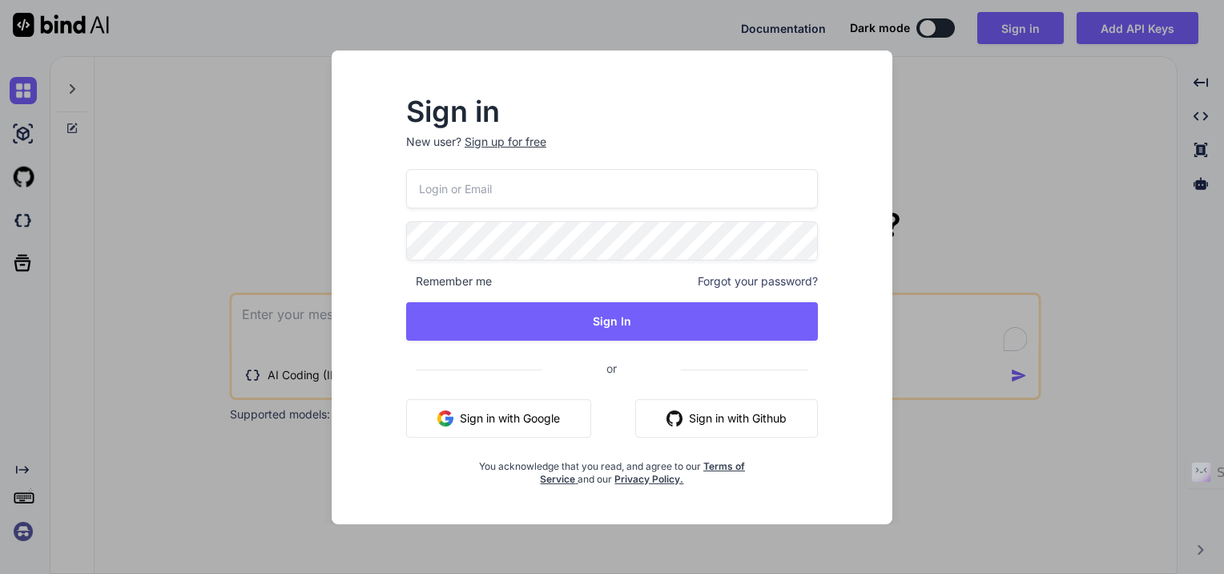
click at [988, 344] on div "Sign in New user? Sign up for free Remember me Forgot your password? Sign In or…" at bounding box center [612, 287] width 1224 height 574
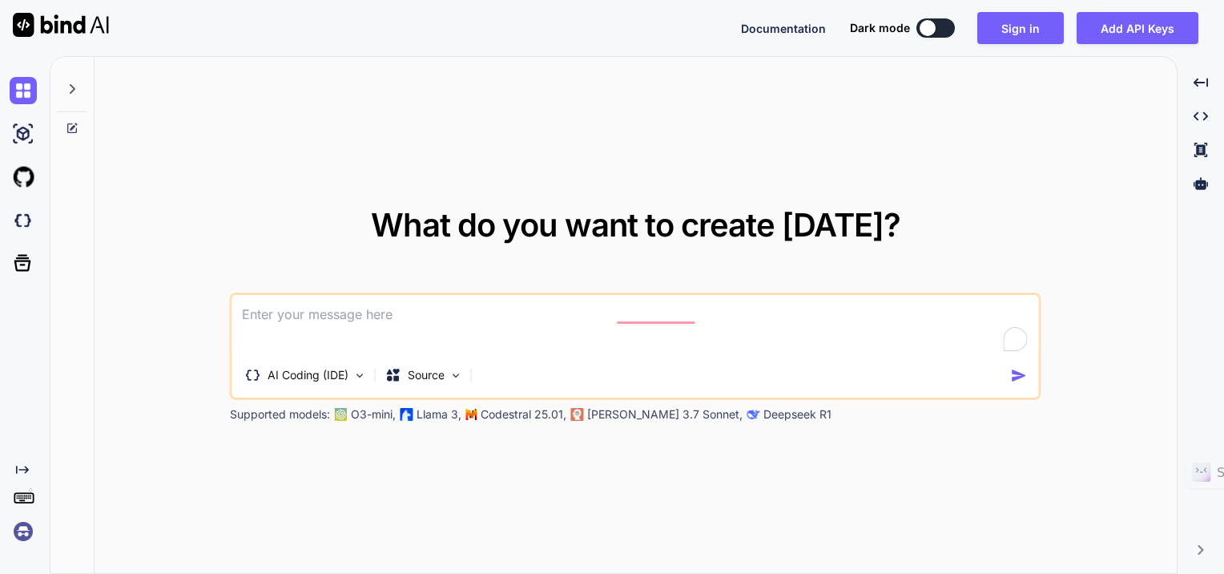
click at [417, 225] on span "What do you want to create [DATE]?" at bounding box center [635, 224] width 529 height 39
drag, startPoint x: 417, startPoint y: 225, endPoint x: 491, endPoint y: 232, distance: 74.0
click at [491, 232] on span "What do you want to create [DATE]?" at bounding box center [635, 224] width 529 height 39
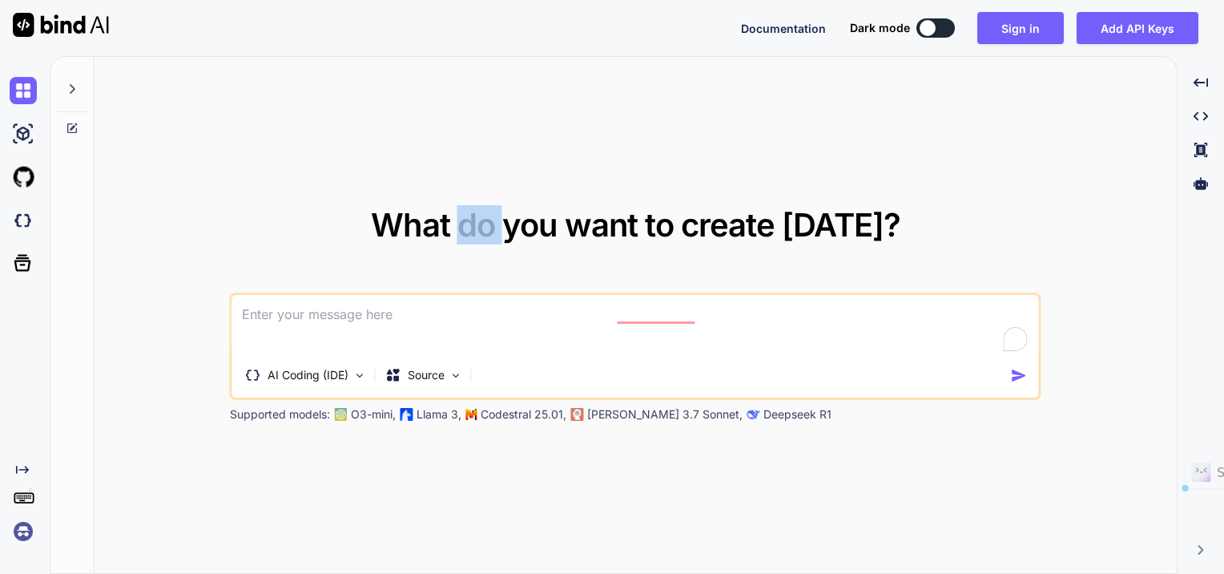
drag, startPoint x: 491, startPoint y: 232, endPoint x: 570, endPoint y: 244, distance: 80.3
click at [570, 244] on div "What do you want to create [DATE]?" at bounding box center [635, 238] width 529 height 58
click at [780, 235] on span "What do you want to create [DATE]?" at bounding box center [635, 224] width 529 height 39
click at [1126, 31] on button "Add API Keys" at bounding box center [1138, 28] width 122 height 32
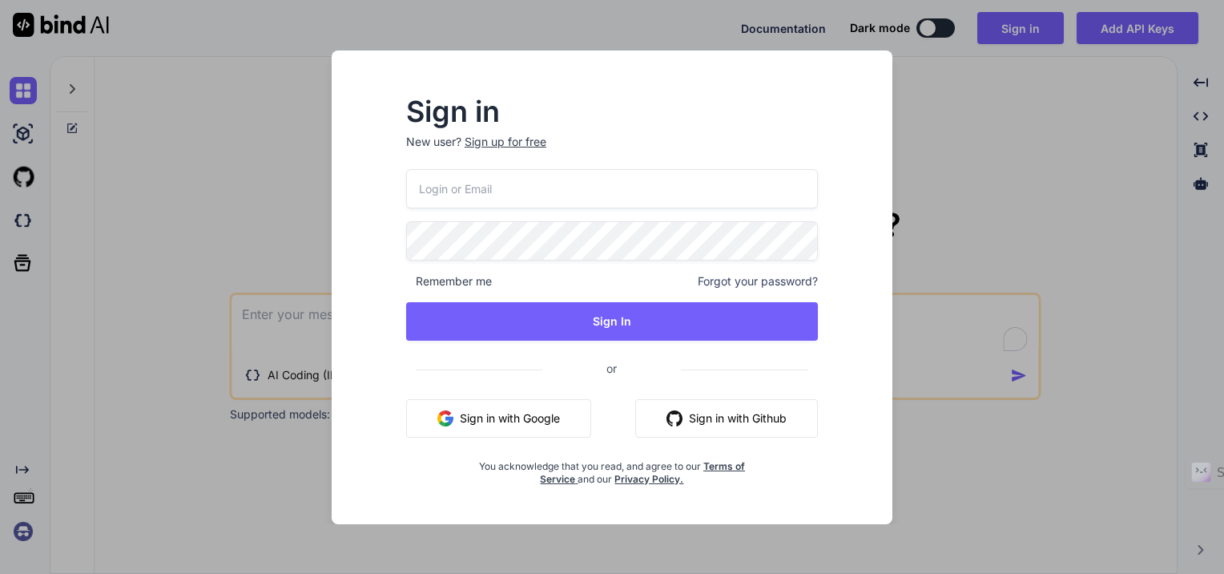
click at [952, 299] on div "Sign in New user? Sign up for free Remember me Forgot your password? Sign In or…" at bounding box center [612, 287] width 1224 height 574
